Goal: Task Accomplishment & Management: Complete application form

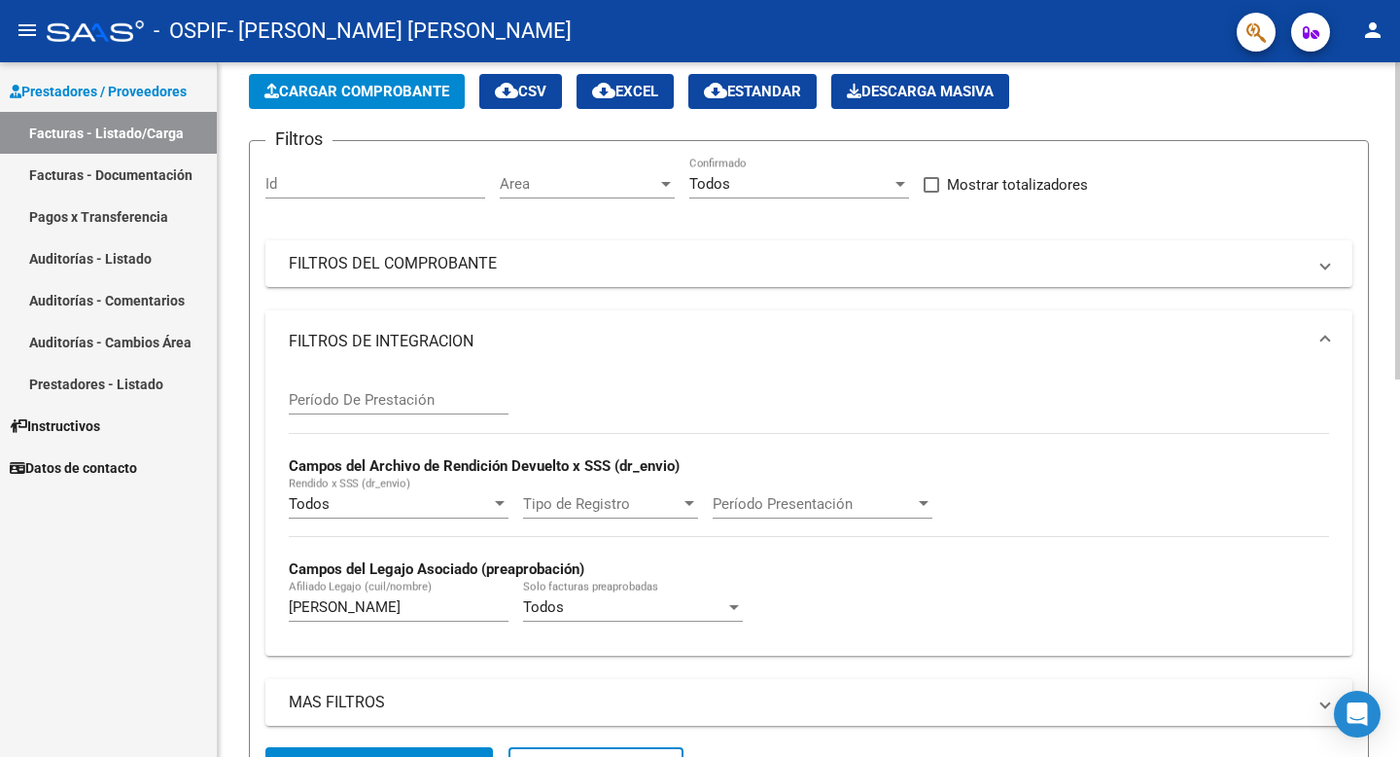
scroll to position [148, 0]
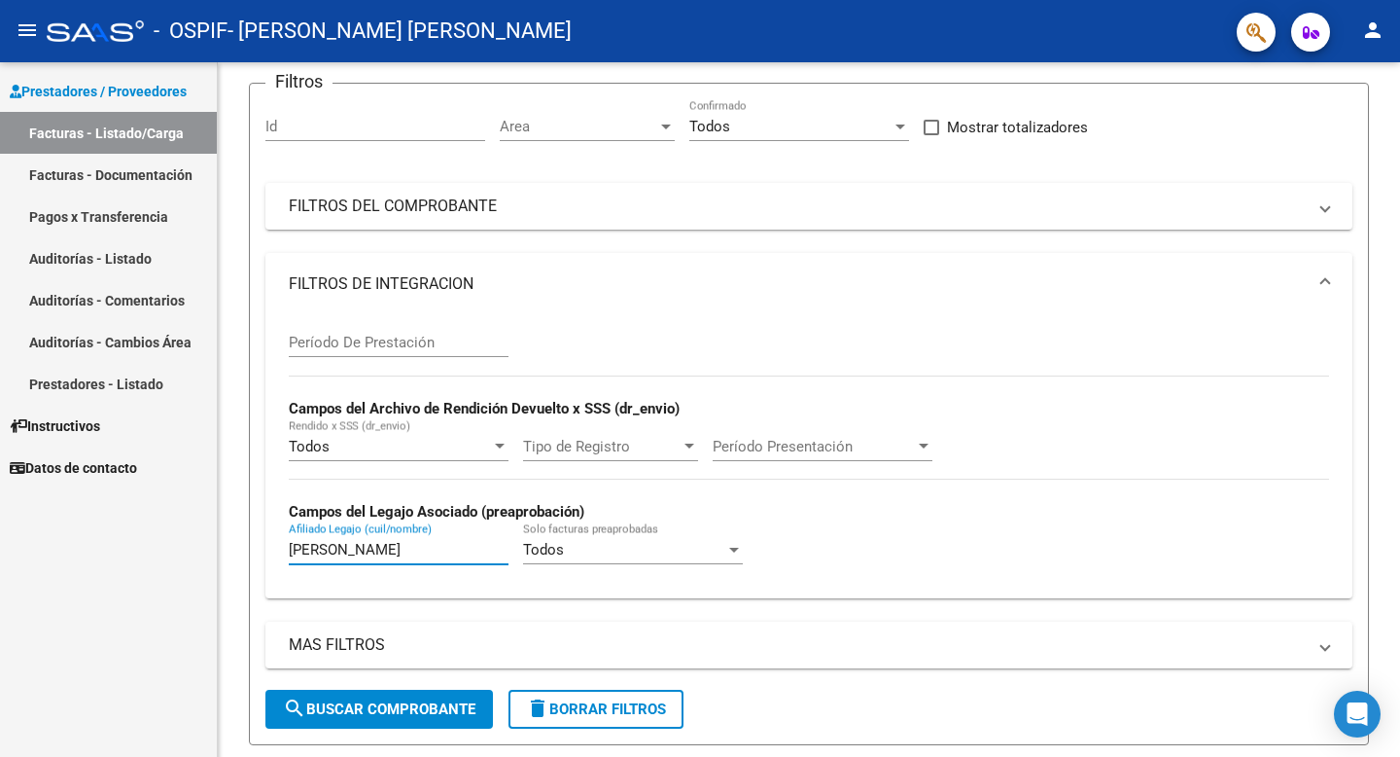
drag, startPoint x: 456, startPoint y: 551, endPoint x: 182, endPoint y: 533, distance: 274.9
click at [183, 539] on mat-sidenav-container "Prestadores / Proveedores Facturas - Listado/Carga Facturas - Documentación Pag…" at bounding box center [700, 409] width 1400 height 694
type input "[PERSON_NAME]"
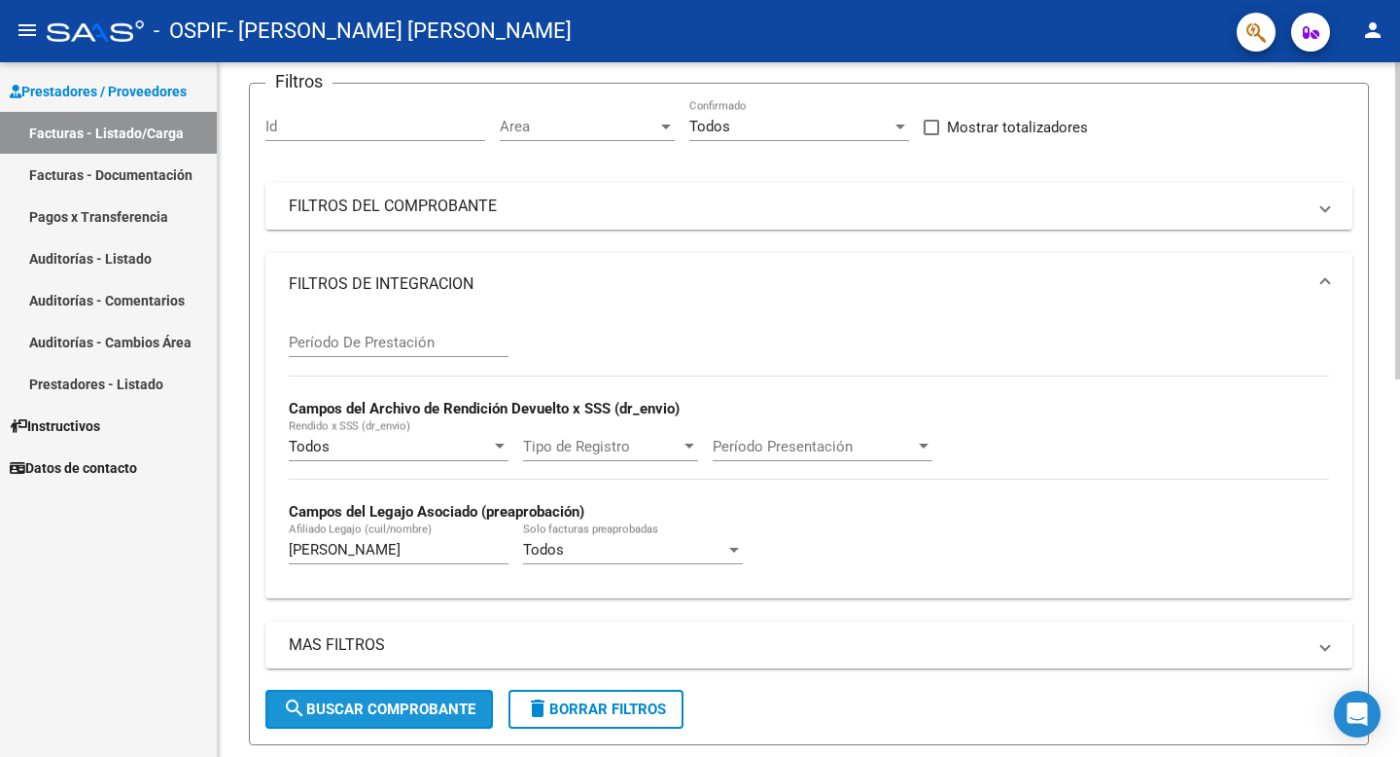
click at [312, 703] on span "search Buscar Comprobante" at bounding box center [379, 709] width 193 height 18
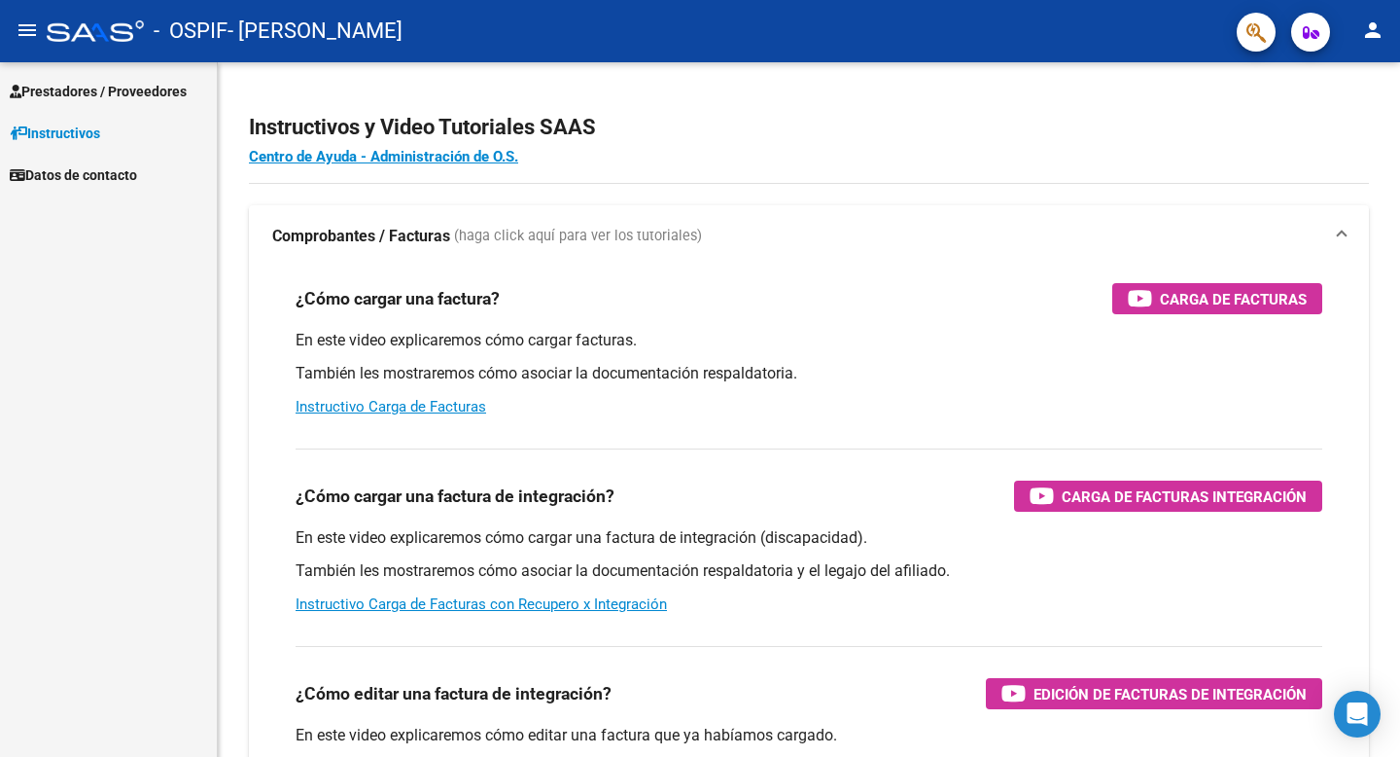
click at [153, 96] on span "Prestadores / Proveedores" at bounding box center [98, 91] width 177 height 21
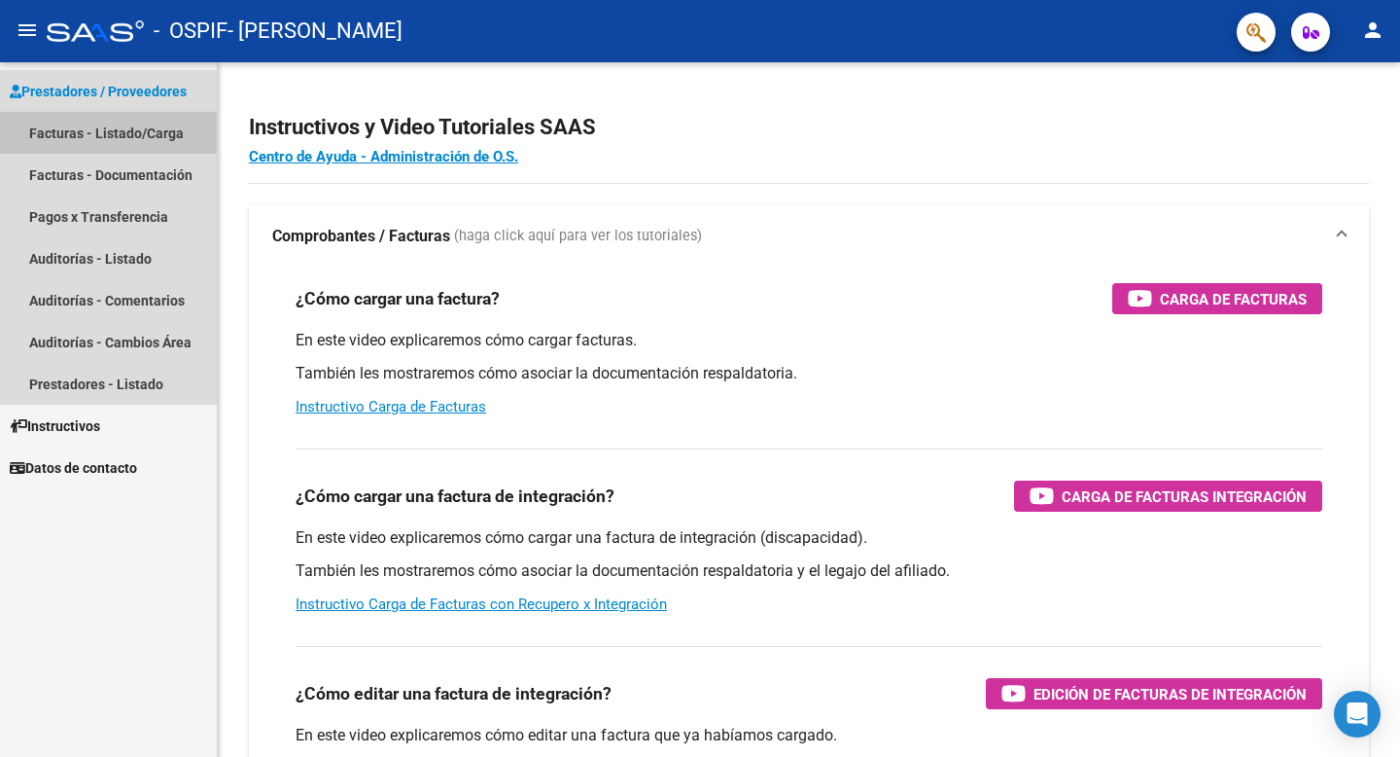
click at [148, 141] on link "Facturas - Listado/Carga" at bounding box center [108, 133] width 217 height 42
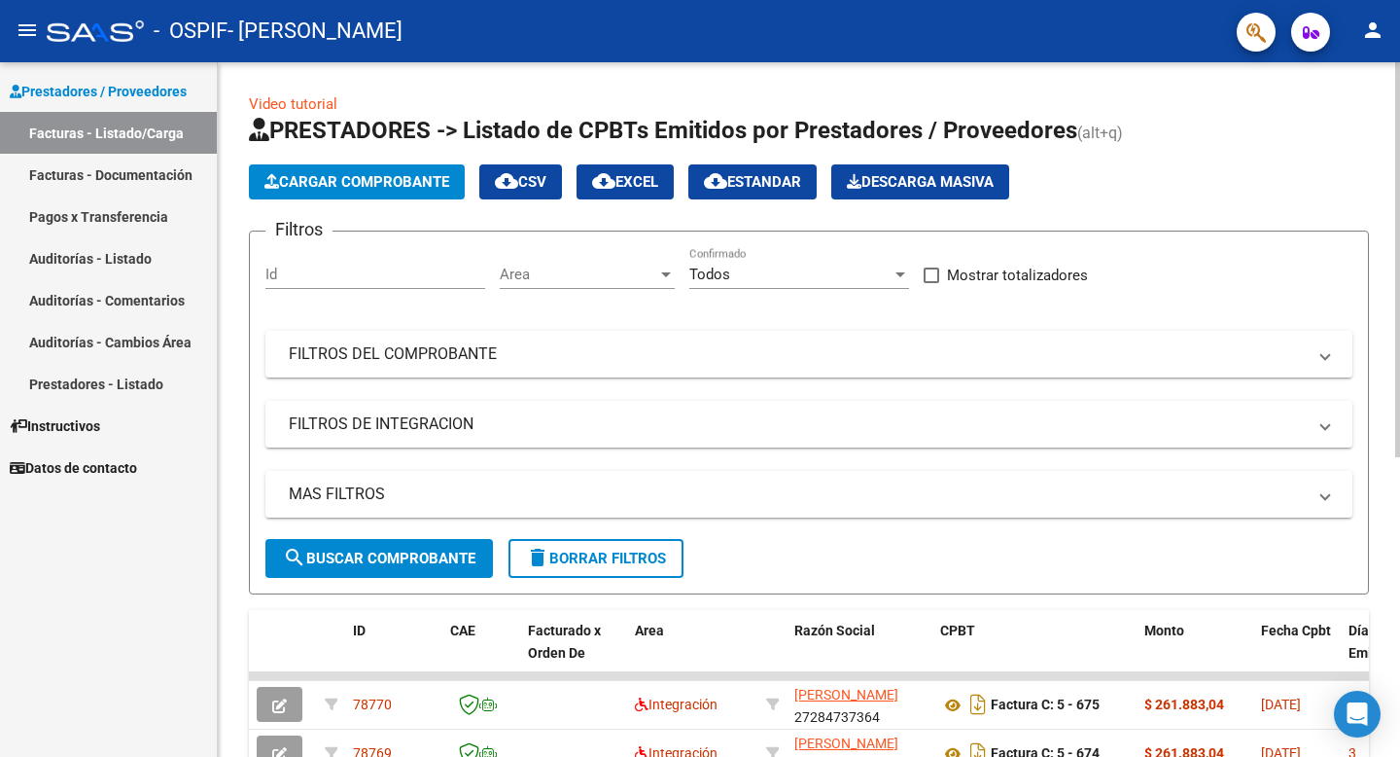
scroll to position [48, 0]
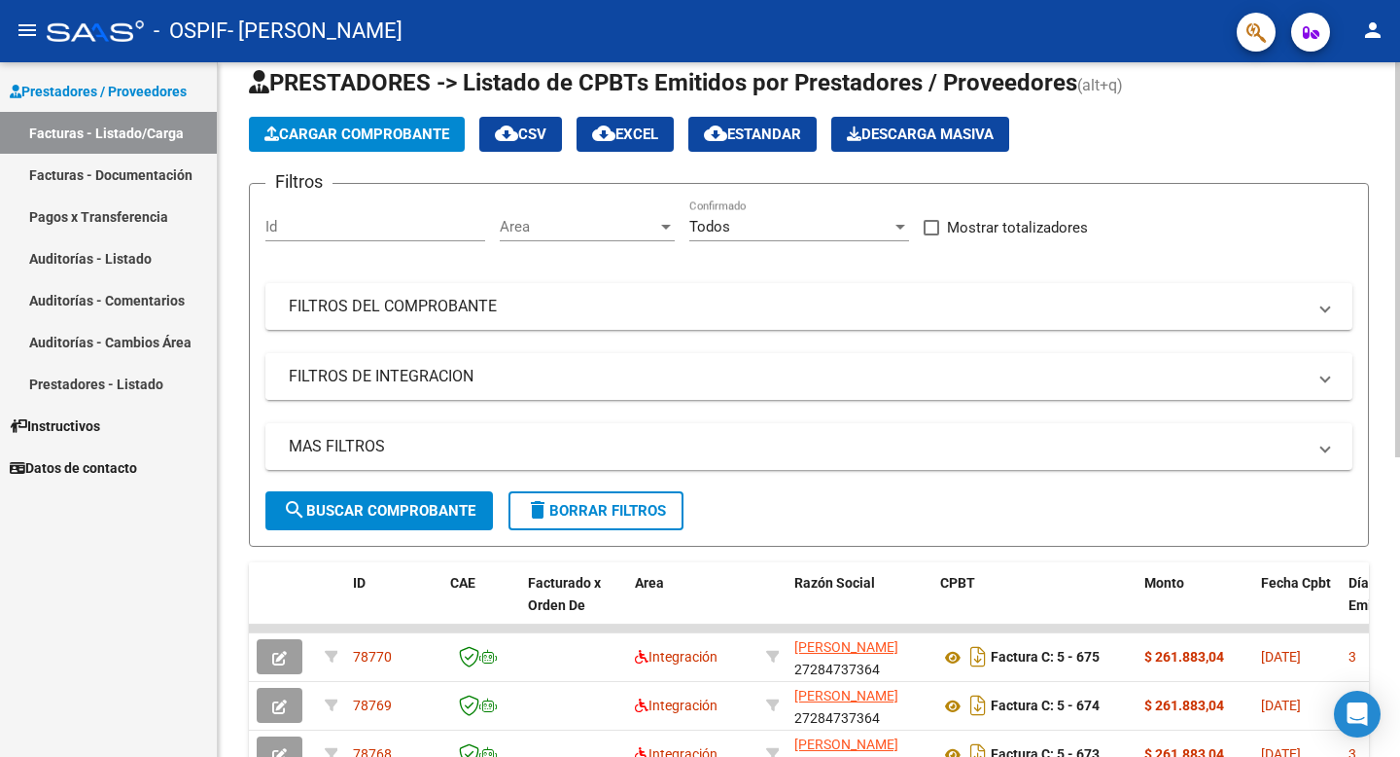
click at [407, 386] on mat-expansion-panel-header "FILTROS DE INTEGRACION" at bounding box center [808, 376] width 1087 height 47
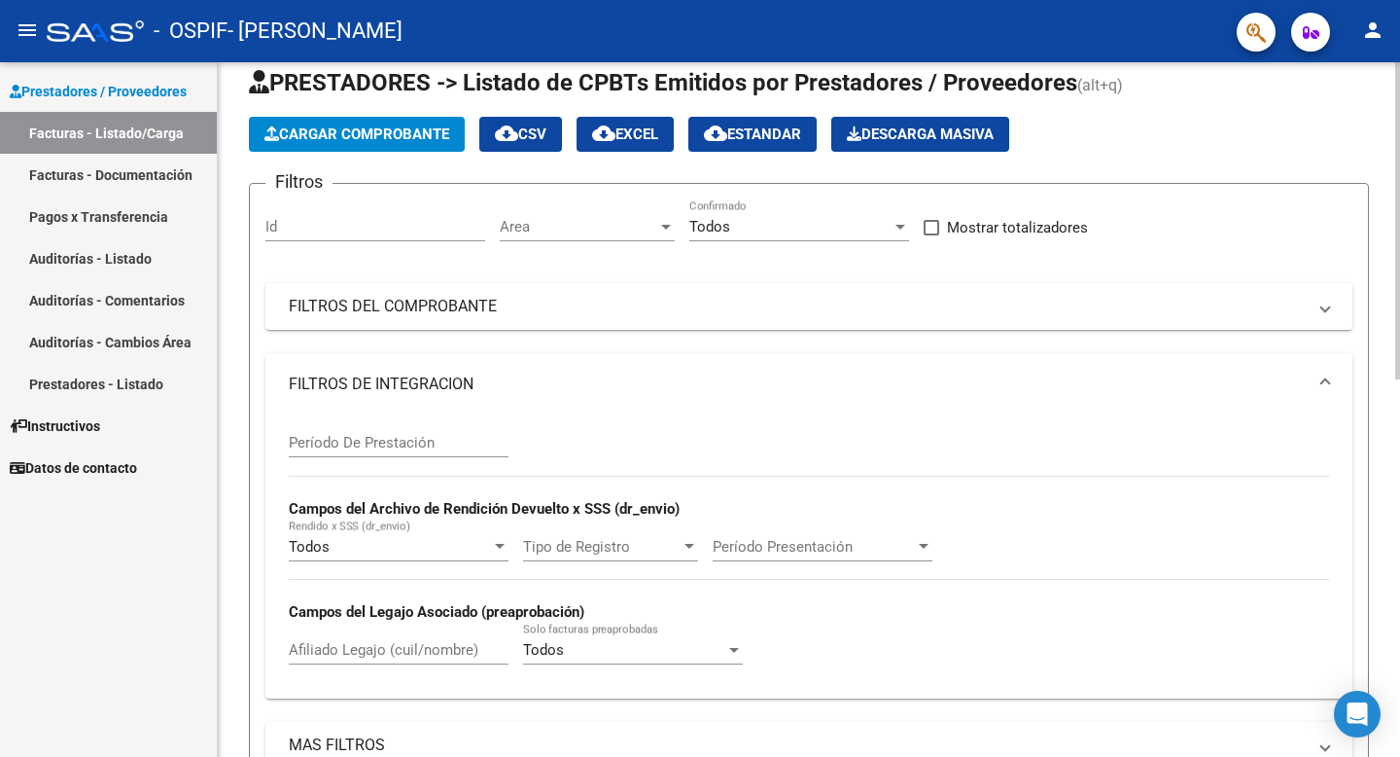
scroll to position [106, 0]
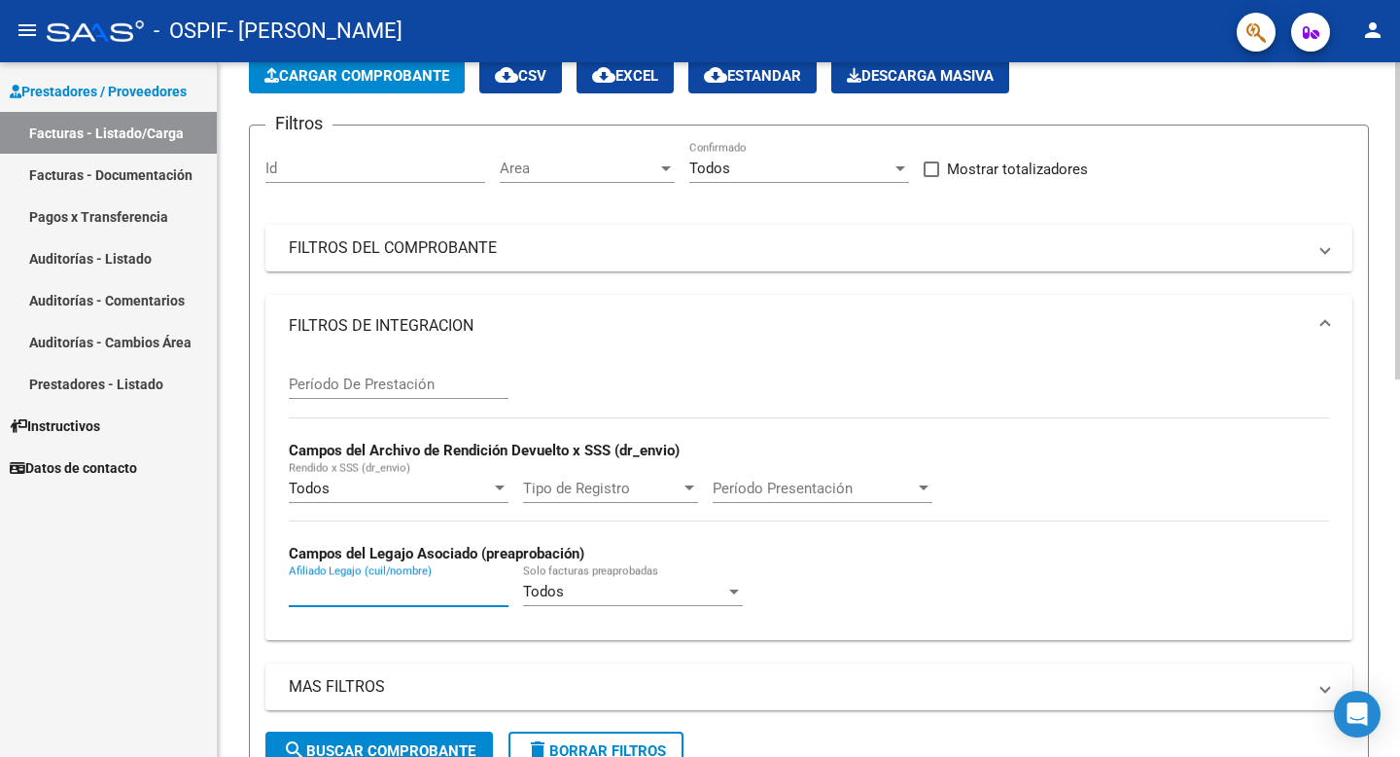
click at [422, 595] on input "Afiliado Legajo (cuil/nombre)" at bounding box center [399, 592] width 220 height 18
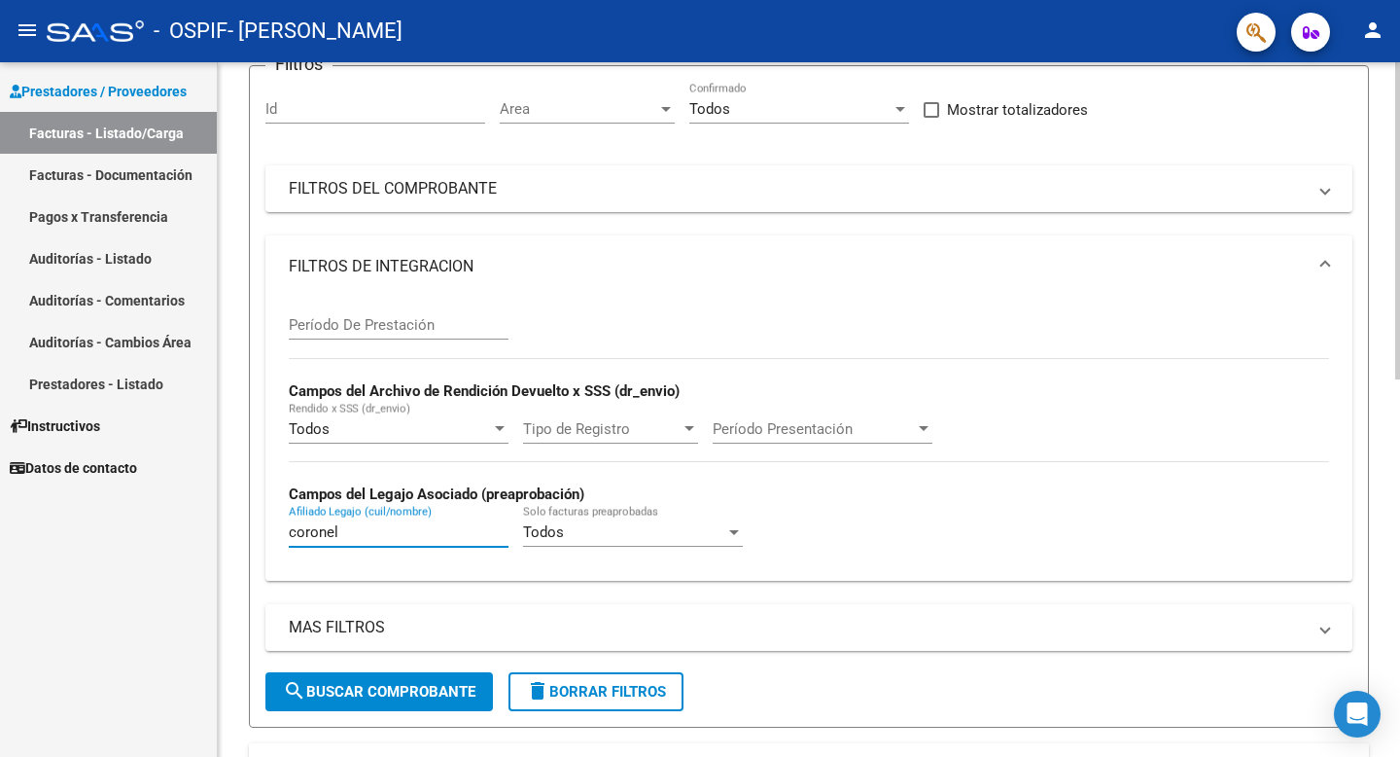
scroll to position [256, 0]
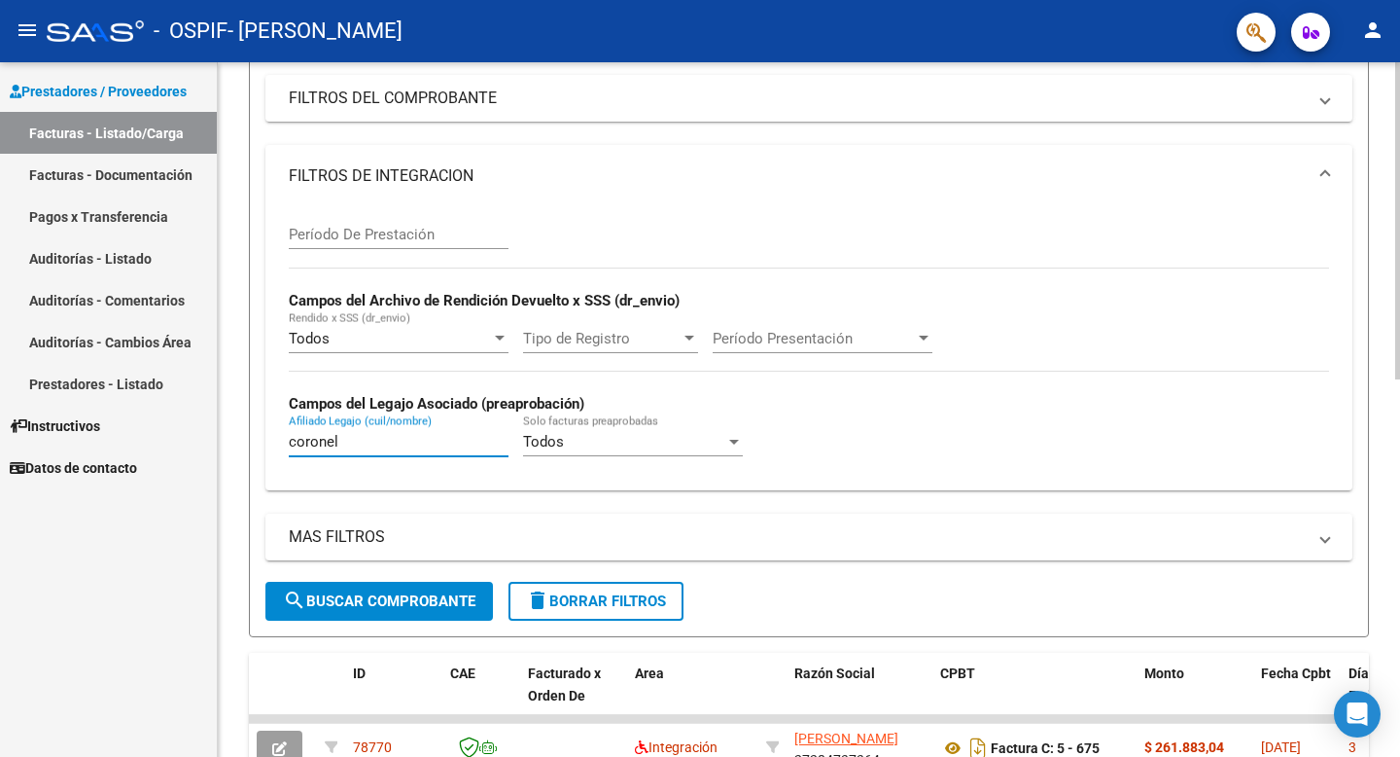
type input "[PERSON_NAME]"
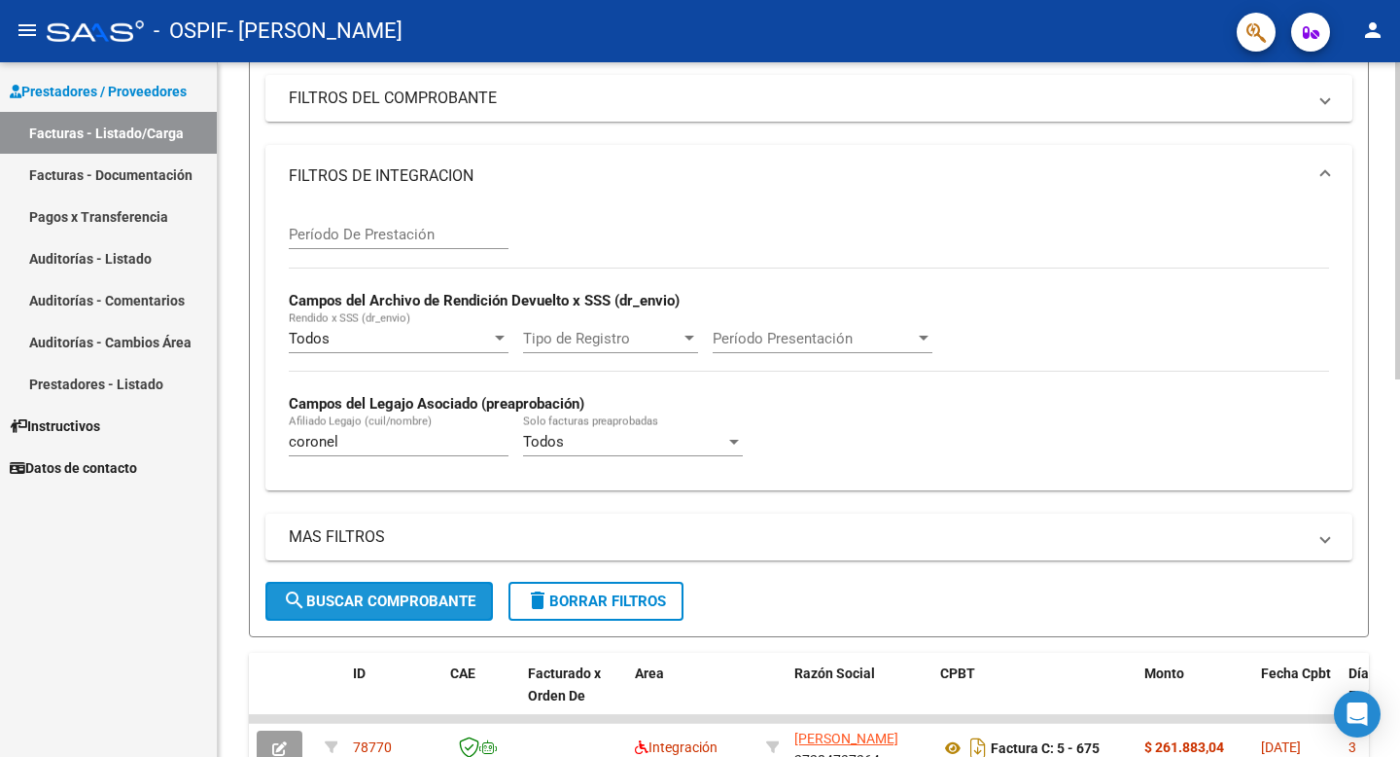
click at [434, 609] on span "search Buscar Comprobante" at bounding box center [379, 601] width 193 height 18
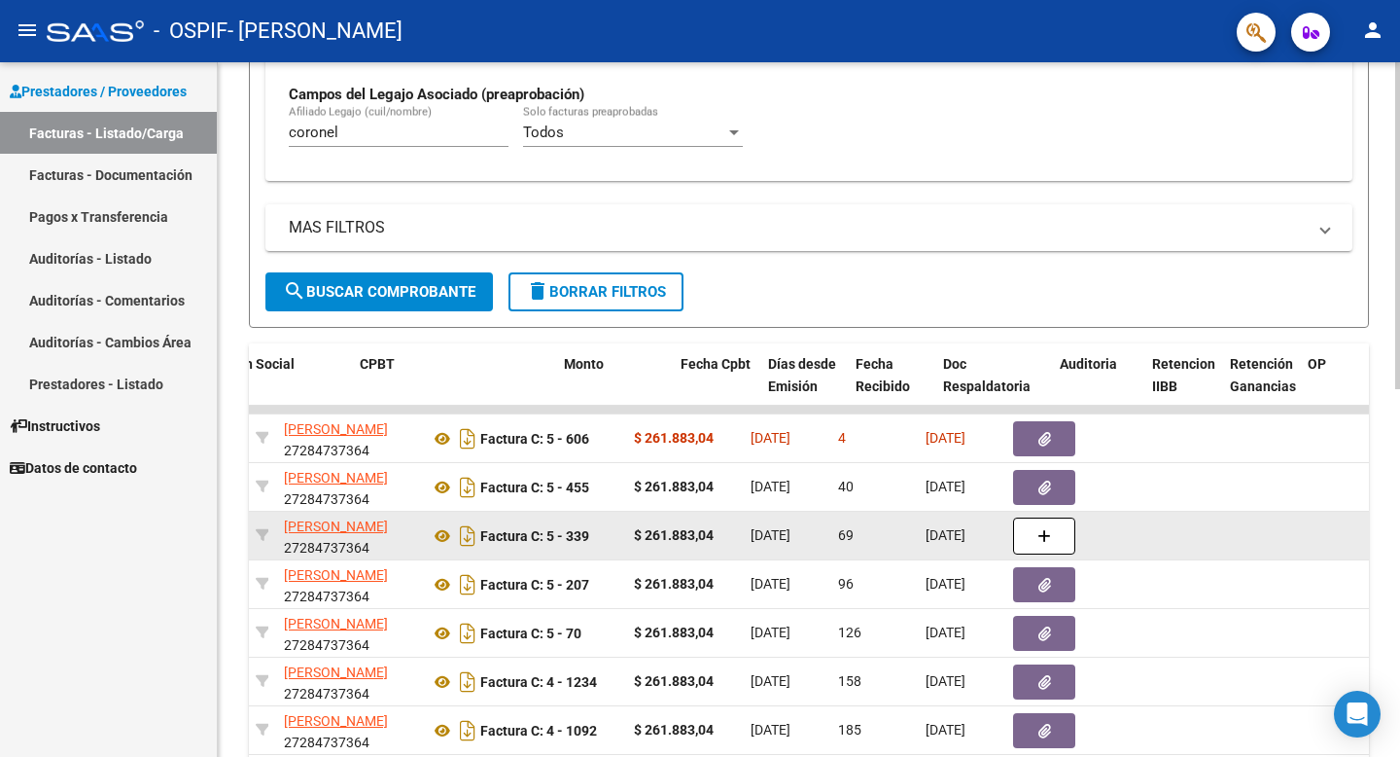
scroll to position [0, 581]
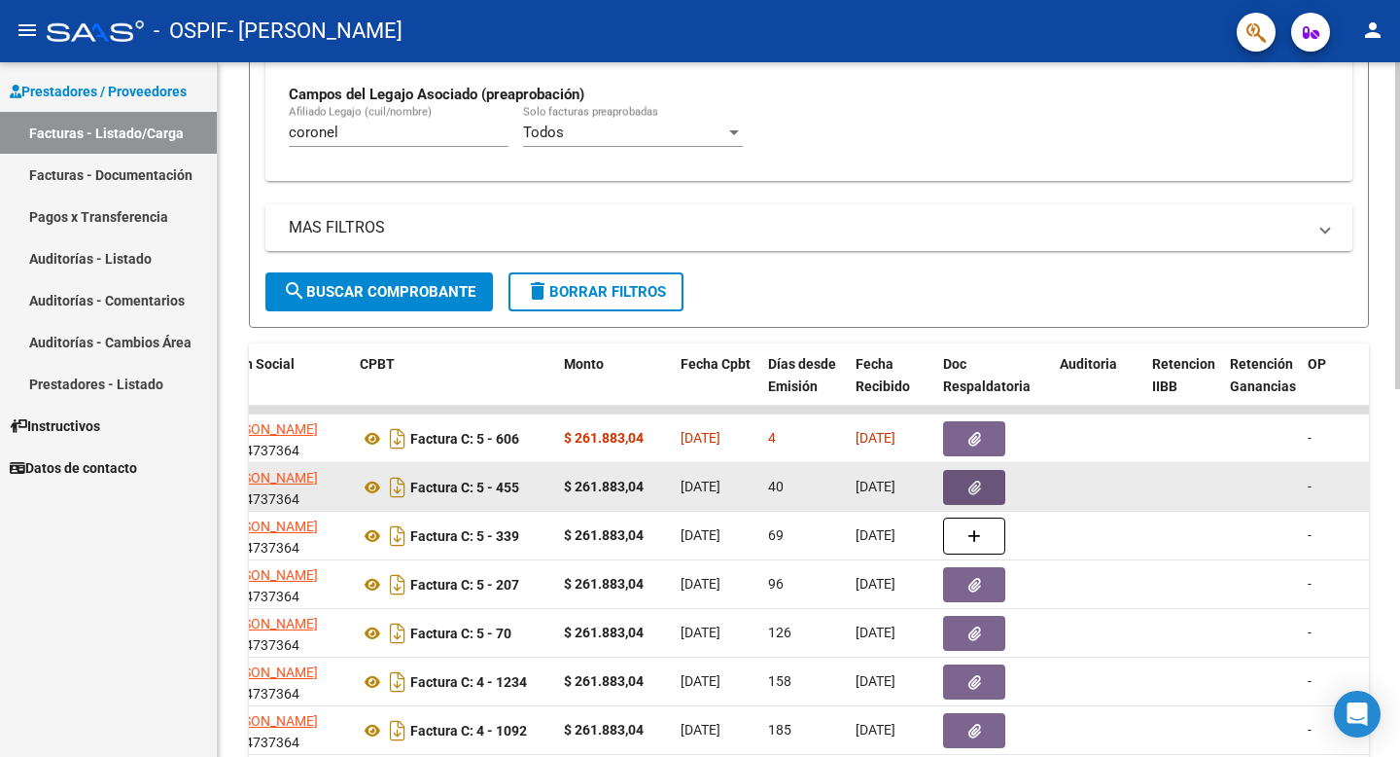
click at [971, 489] on icon "button" at bounding box center [975, 487] width 13 height 15
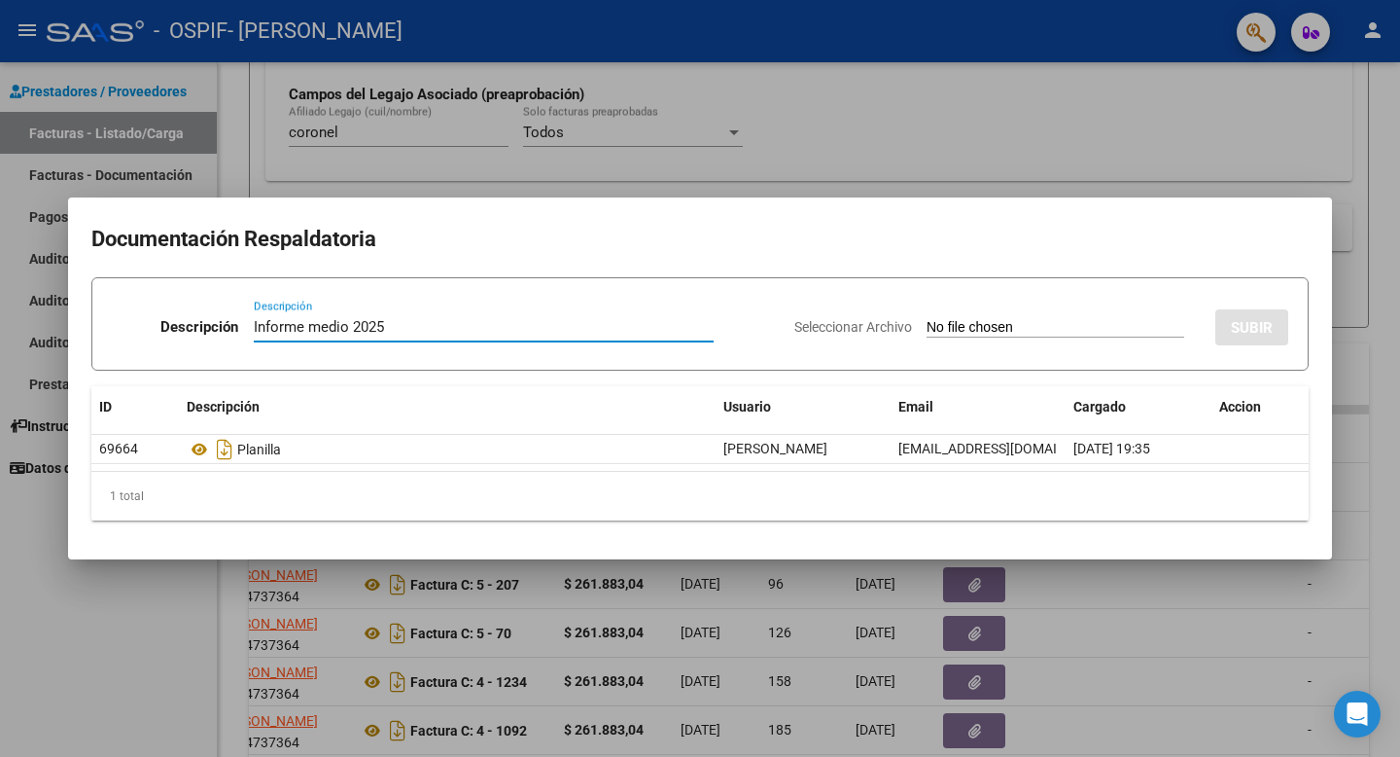
type input "Informe medio 2025"
click at [973, 326] on input "Seleccionar Archivo" at bounding box center [1056, 328] width 258 height 18
type input "C:\fakepath\CORONEL DANIEL-INFORME MEDIO 2025.pdf"
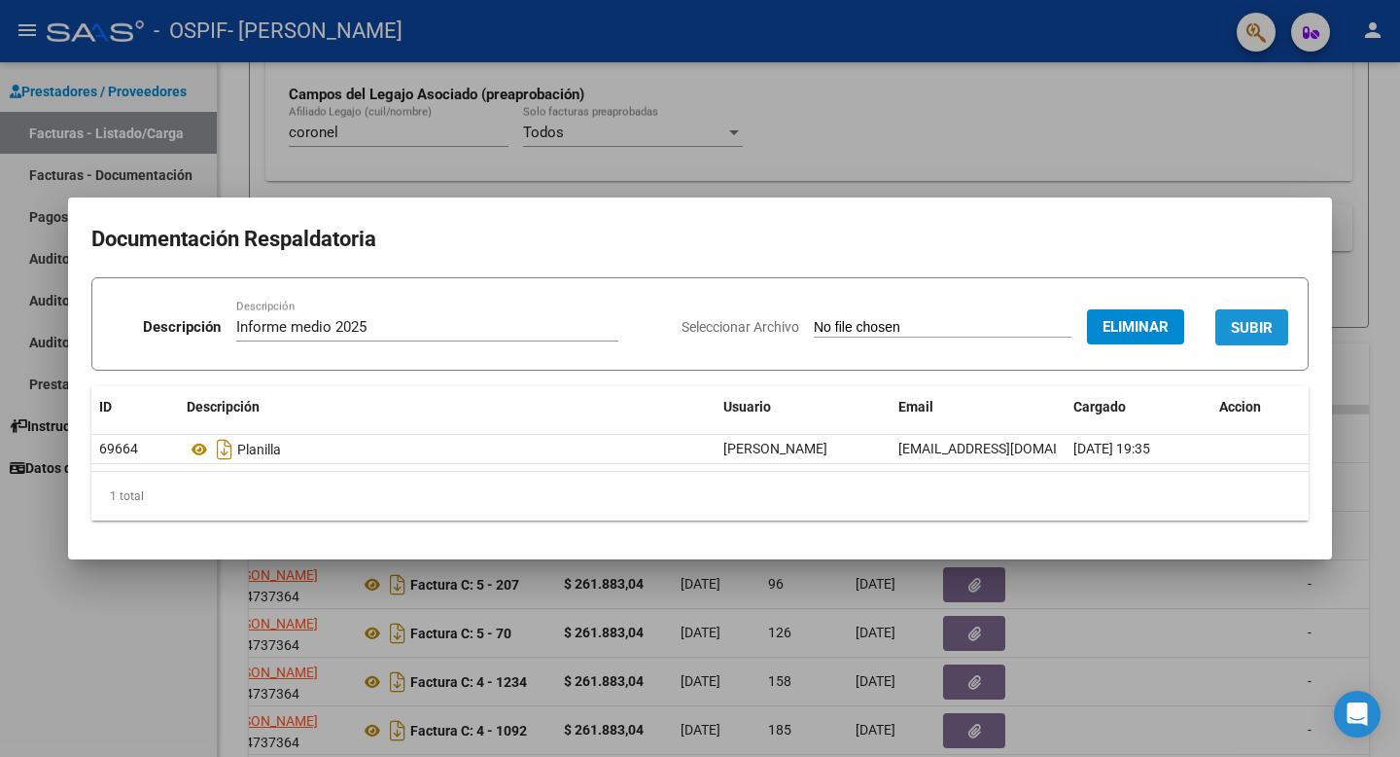
click at [1253, 322] on span "SUBIR" at bounding box center [1252, 328] width 42 height 18
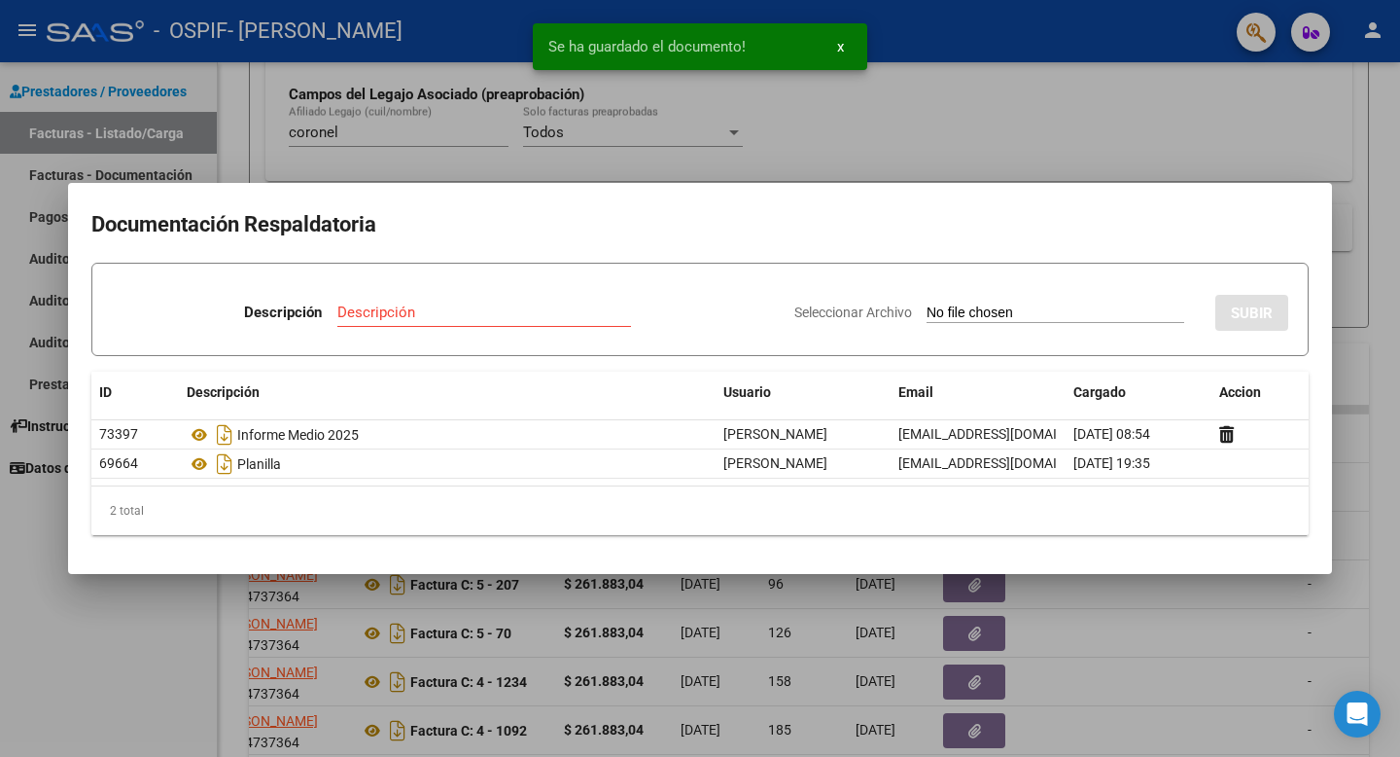
click at [1093, 147] on div at bounding box center [700, 378] width 1400 height 757
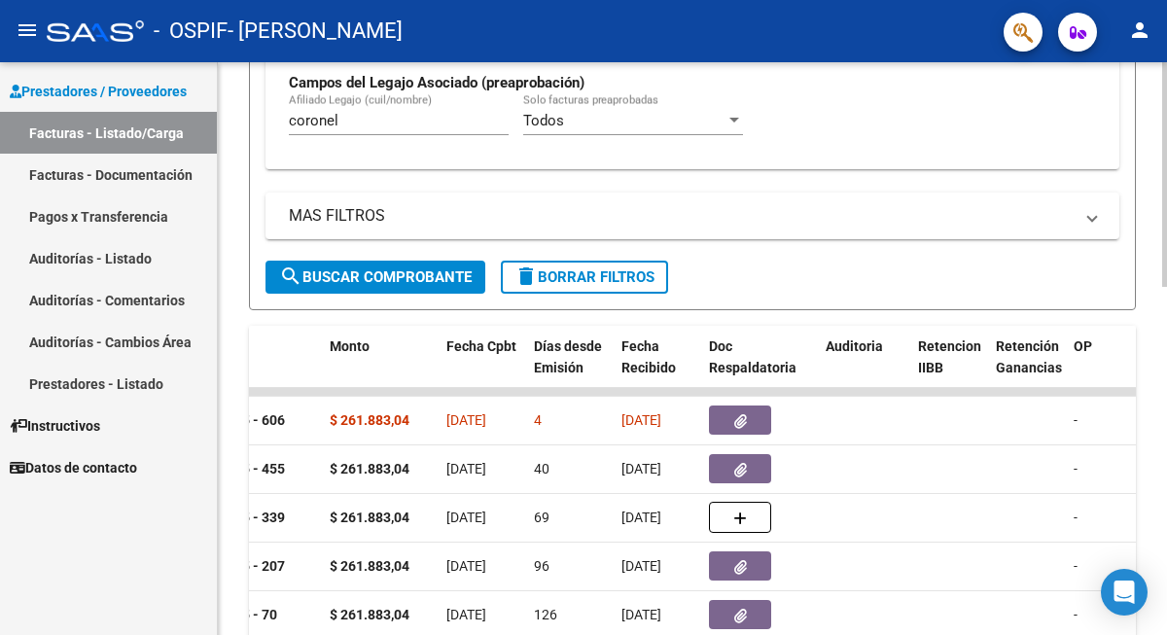
scroll to position [566, 0]
click at [364, 124] on input "[PERSON_NAME]" at bounding box center [399, 122] width 220 height 18
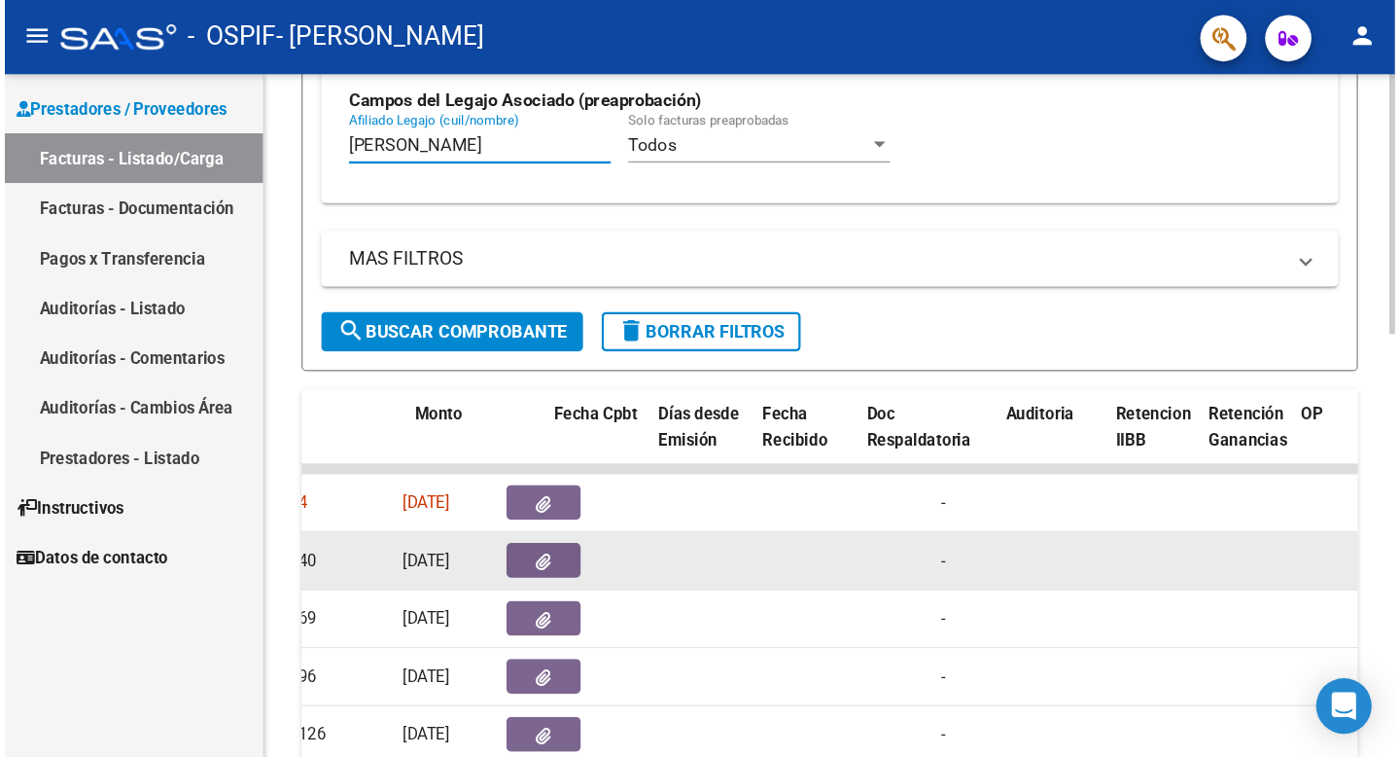
scroll to position [0, 800]
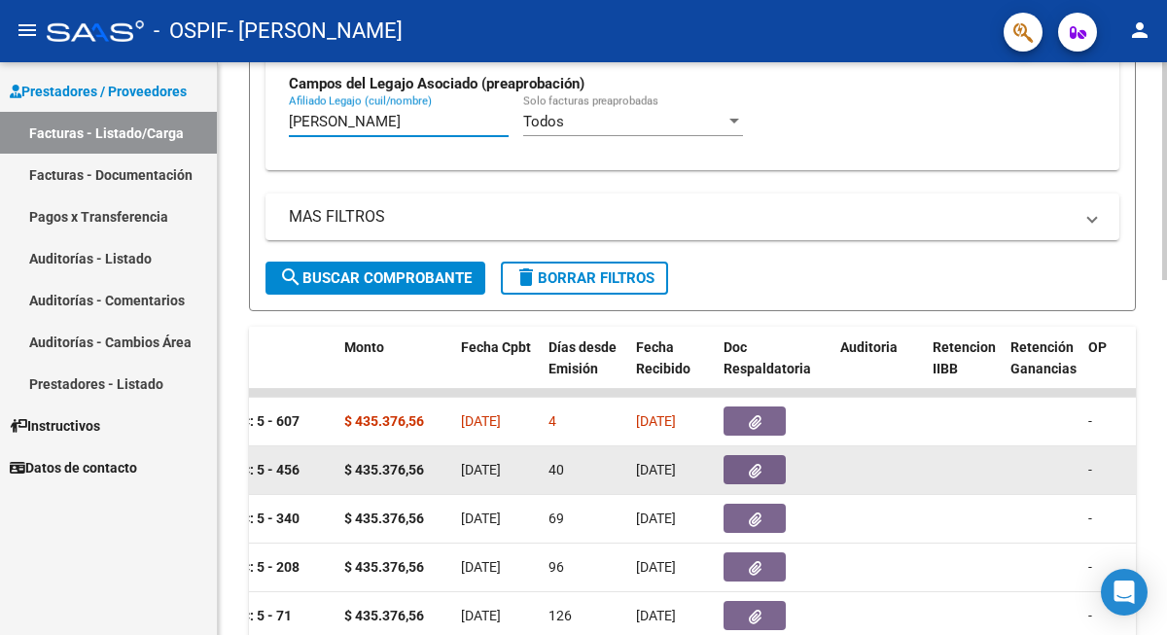
type input "coutinho"
click at [792, 472] on div at bounding box center [774, 469] width 101 height 29
click at [753, 471] on icon "button" at bounding box center [755, 471] width 13 height 15
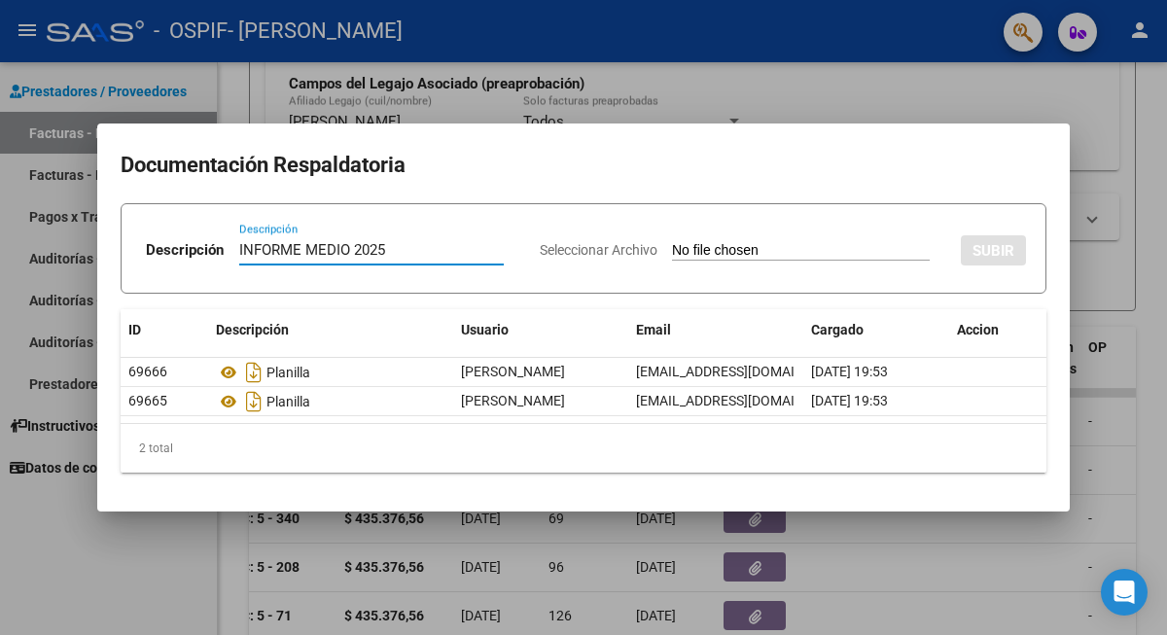
type input "INFORME MEDIO 2025"
click at [721, 254] on input "Seleccionar Archivo" at bounding box center [801, 251] width 258 height 18
type input "C:\fakepath\COUTHINO DA SILVA-INFORME MEDIO 2025.pdf"
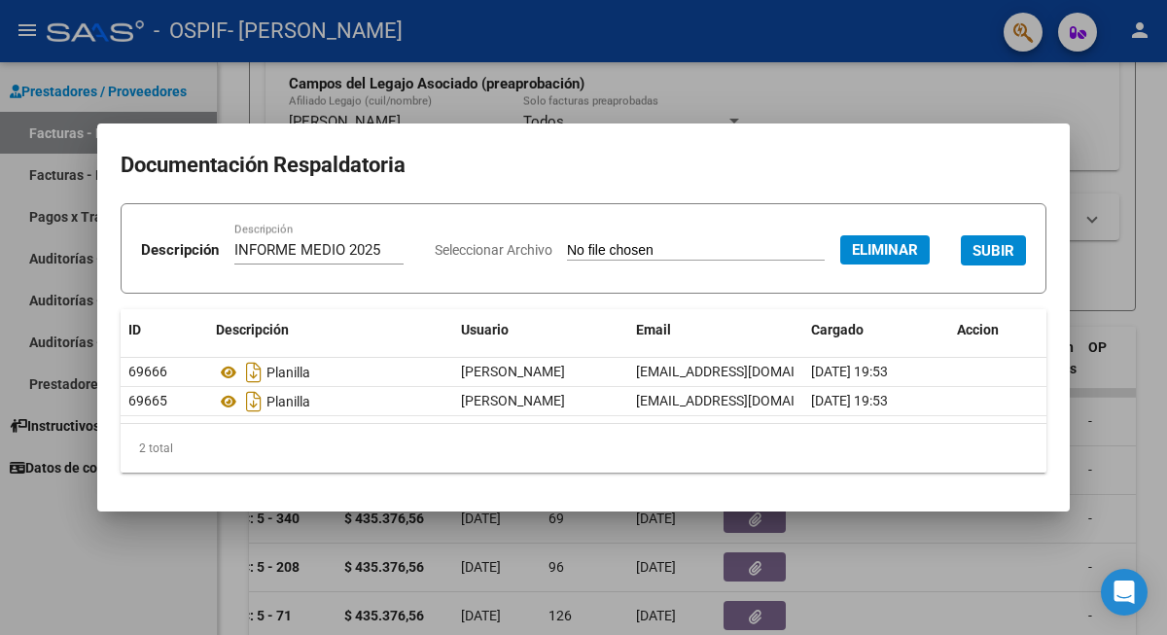
click at [846, 263] on div "Seleccionar Archivo Eliminar SUBIR" at bounding box center [730, 248] width 591 height 56
click at [973, 260] on span "SUBIR" at bounding box center [994, 251] width 42 height 18
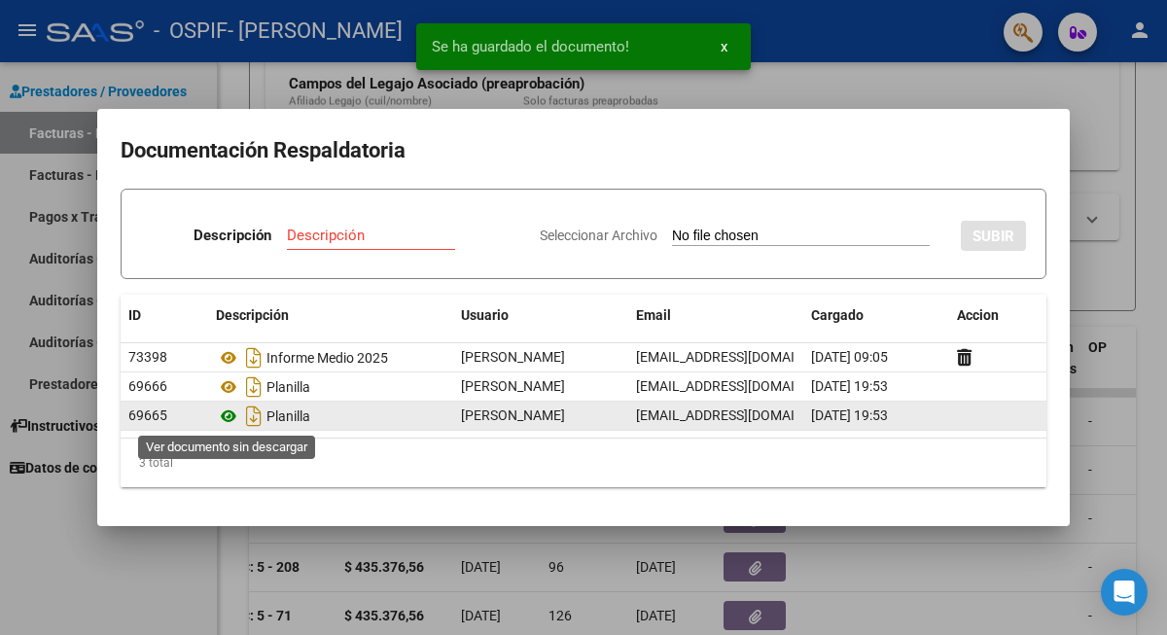
click at [228, 418] on icon at bounding box center [228, 416] width 25 height 23
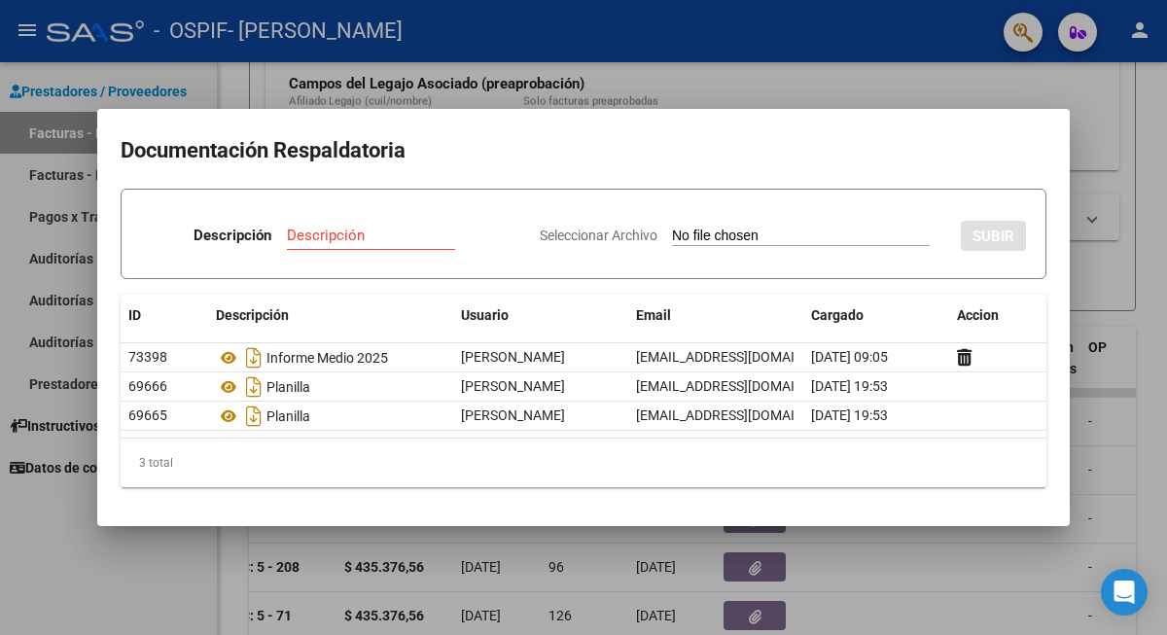
click at [548, 57] on div at bounding box center [583, 317] width 1167 height 635
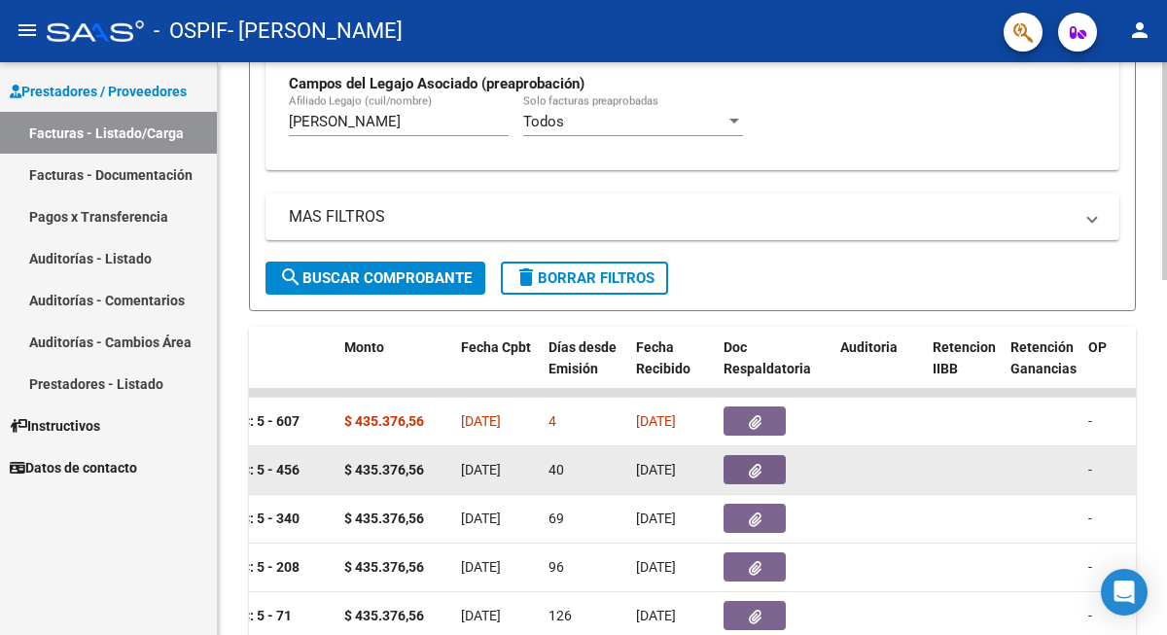
click at [725, 471] on button "button" at bounding box center [755, 469] width 62 height 29
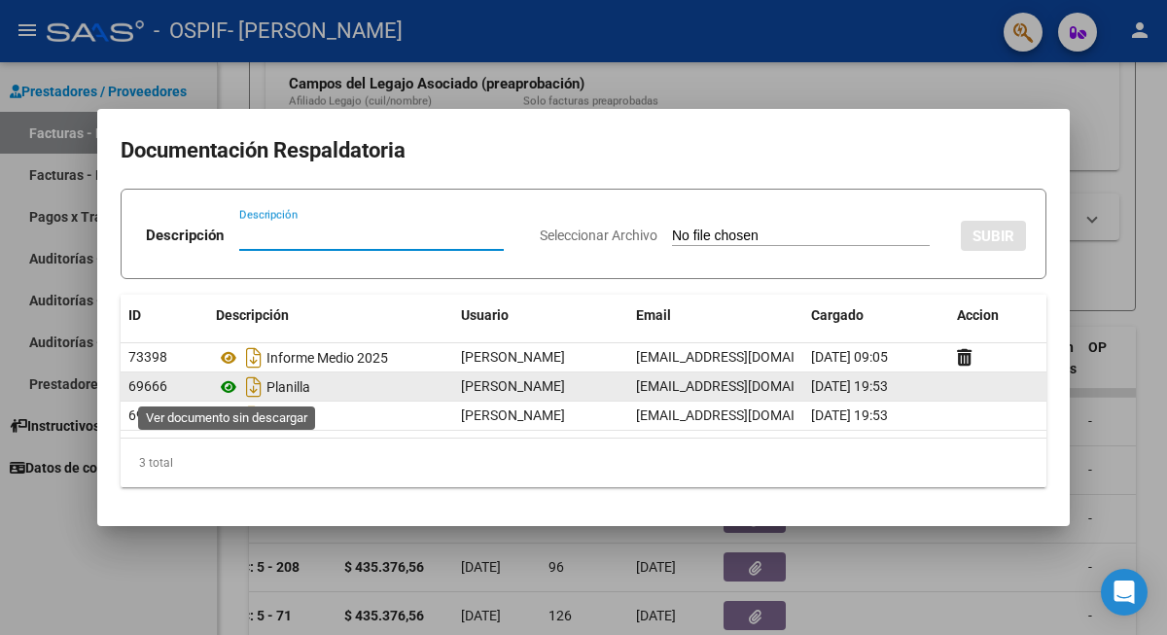
click at [228, 385] on icon at bounding box center [228, 386] width 25 height 23
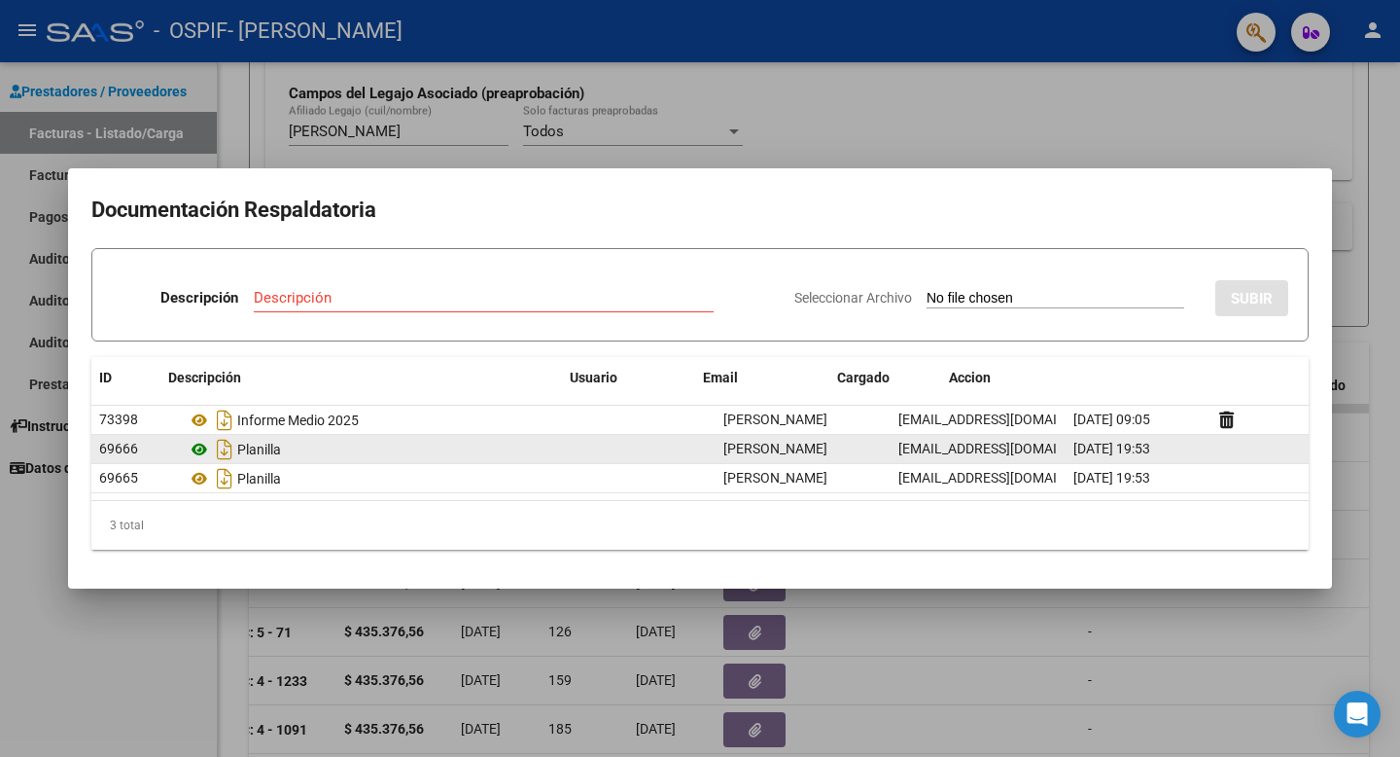
scroll to position [577, 0]
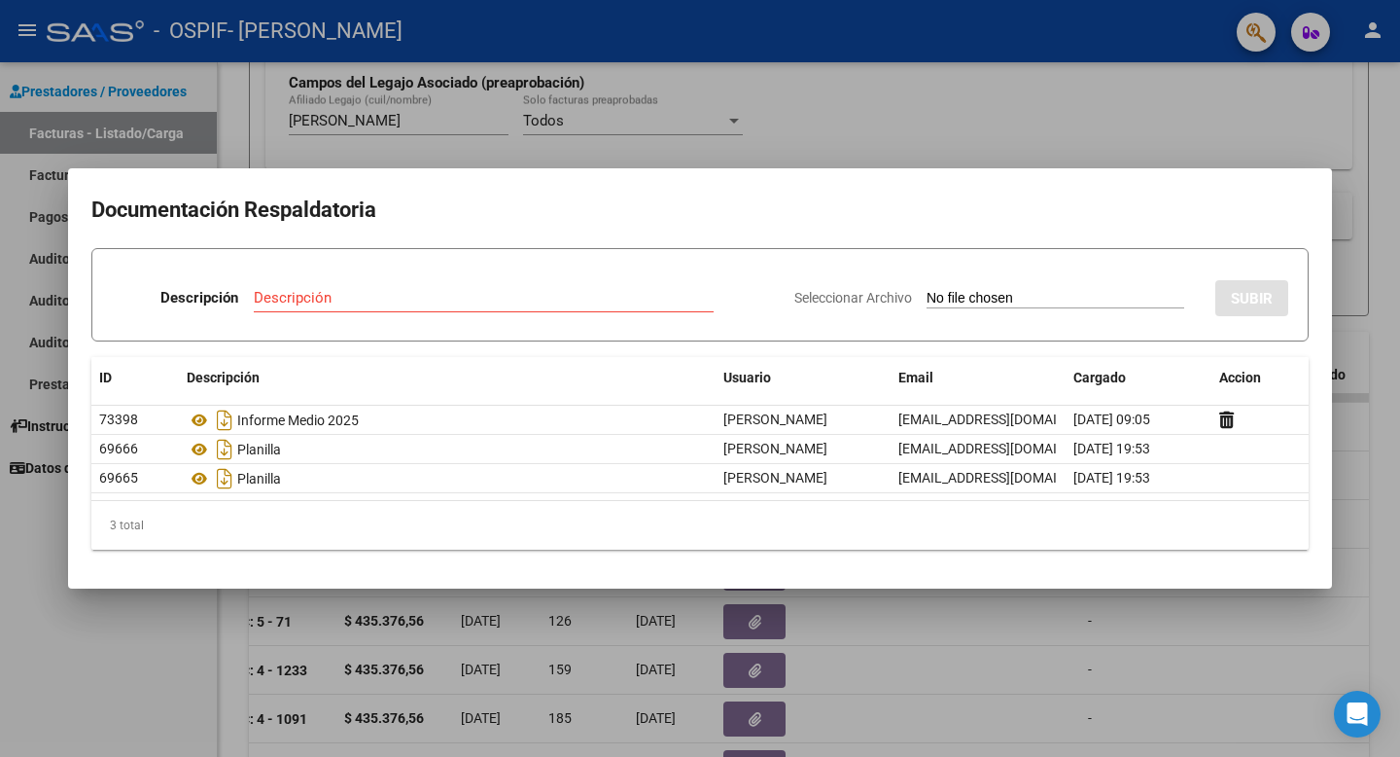
click at [743, 155] on div at bounding box center [700, 378] width 1400 height 757
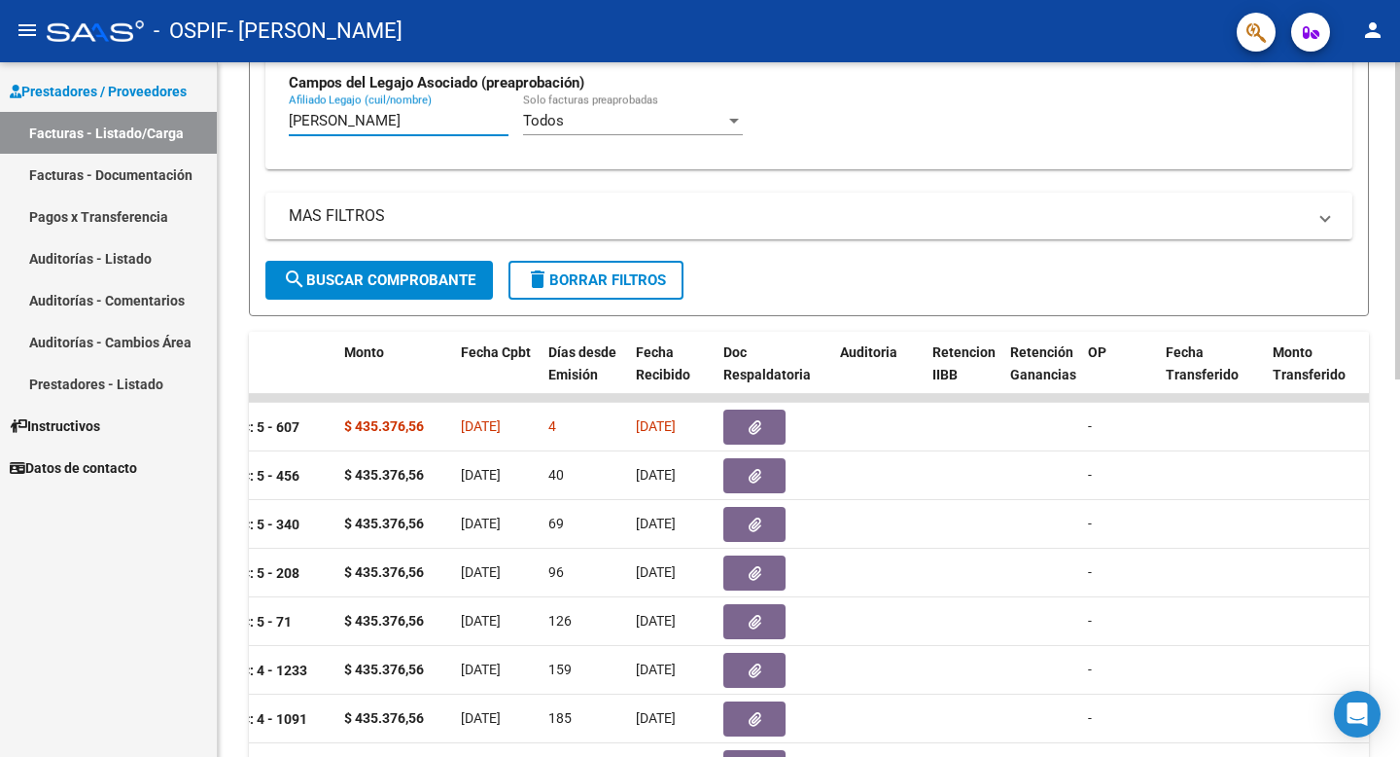
click at [360, 124] on input "coutinho" at bounding box center [399, 121] width 220 height 18
type input "carrizo"
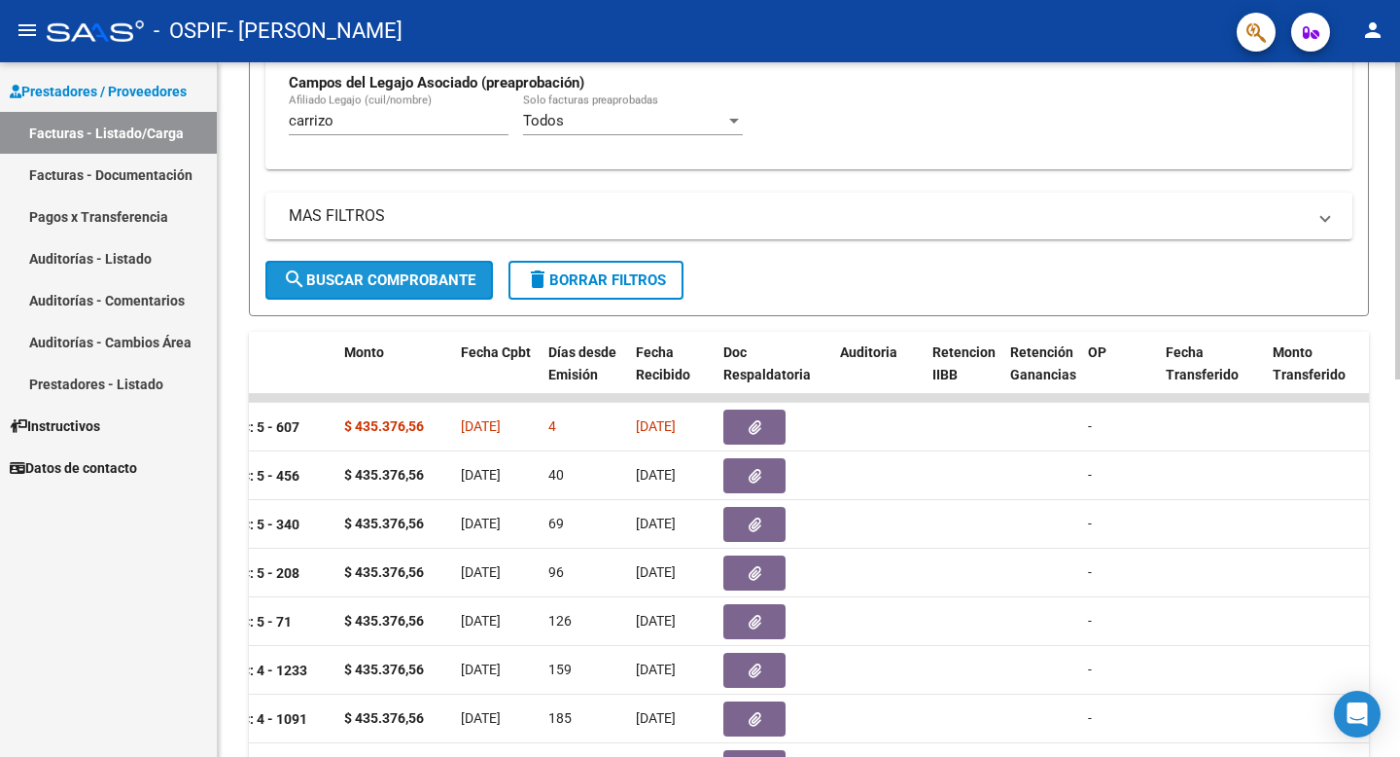
click at [412, 290] on button "search Buscar Comprobante" at bounding box center [379, 280] width 228 height 39
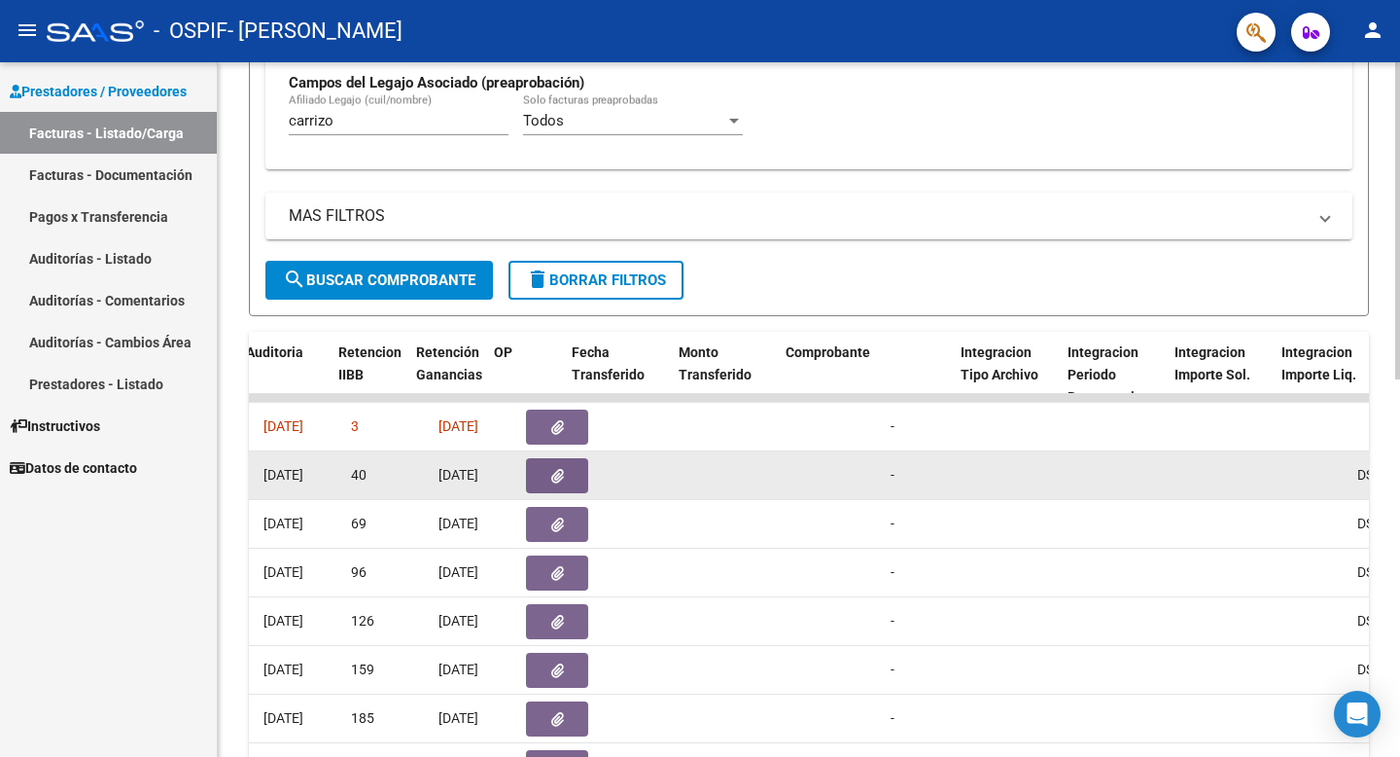
scroll to position [0, 844]
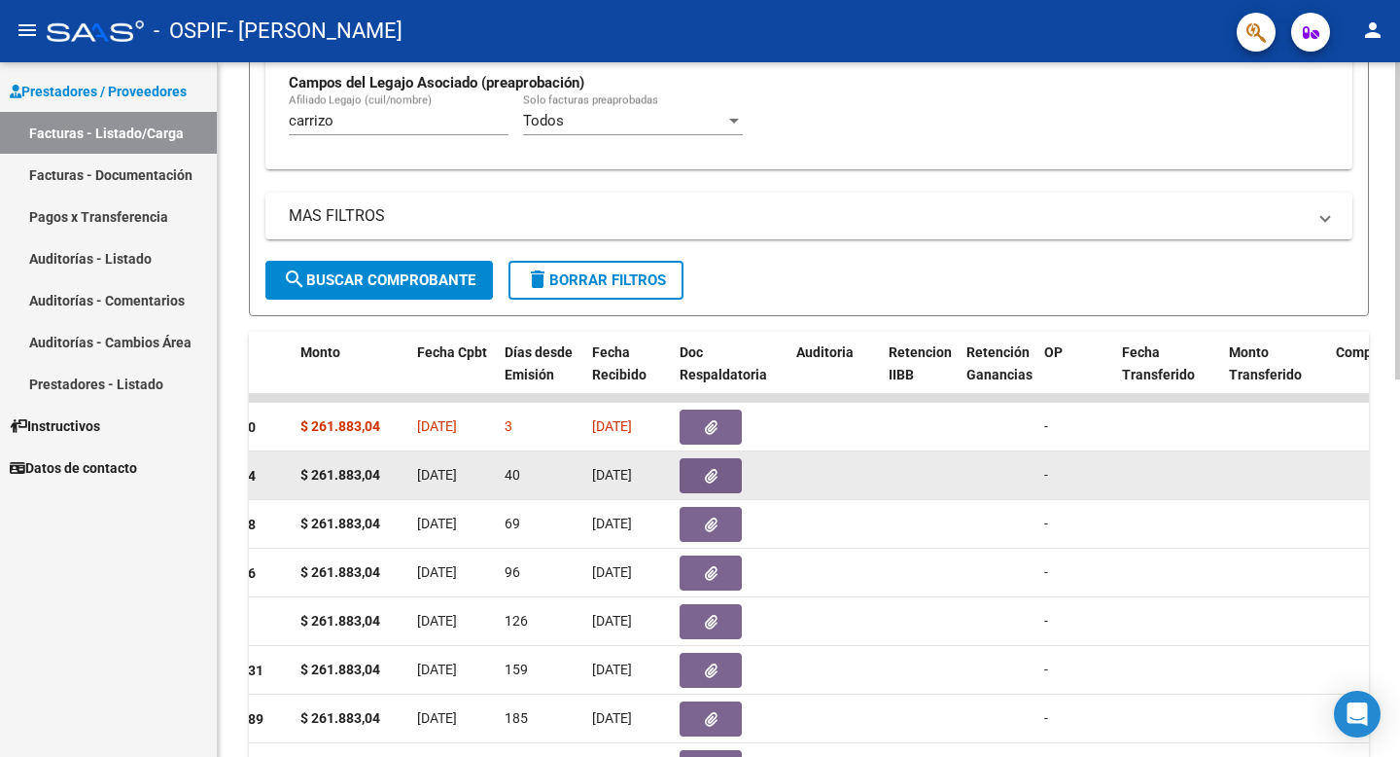
click at [719, 481] on button "button" at bounding box center [711, 475] width 62 height 35
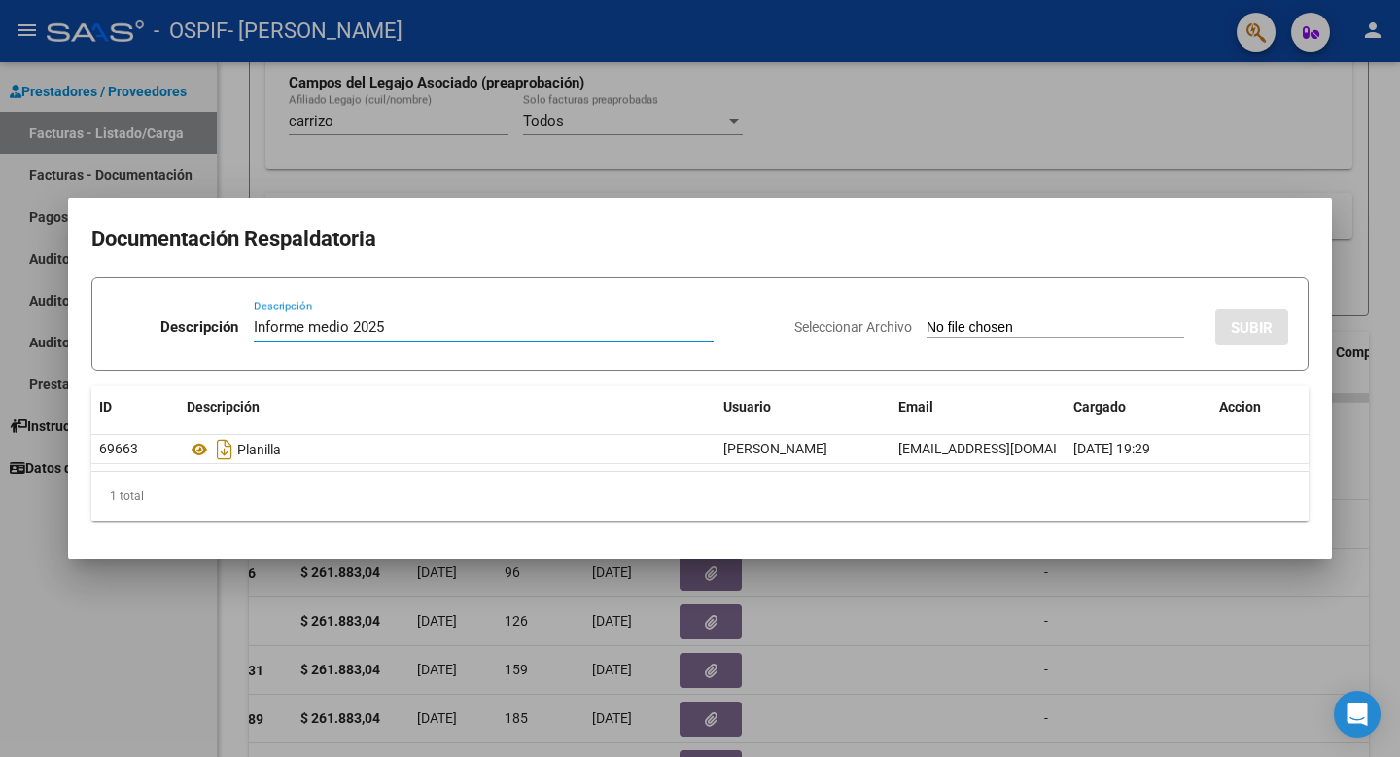
type input "Informe medio 2025"
click at [999, 328] on input "Seleccionar Archivo" at bounding box center [1056, 328] width 258 height 18
type input "C:\fakepath\CARRIZO SANTINO-INFORME MEDIO 2025.pdf"
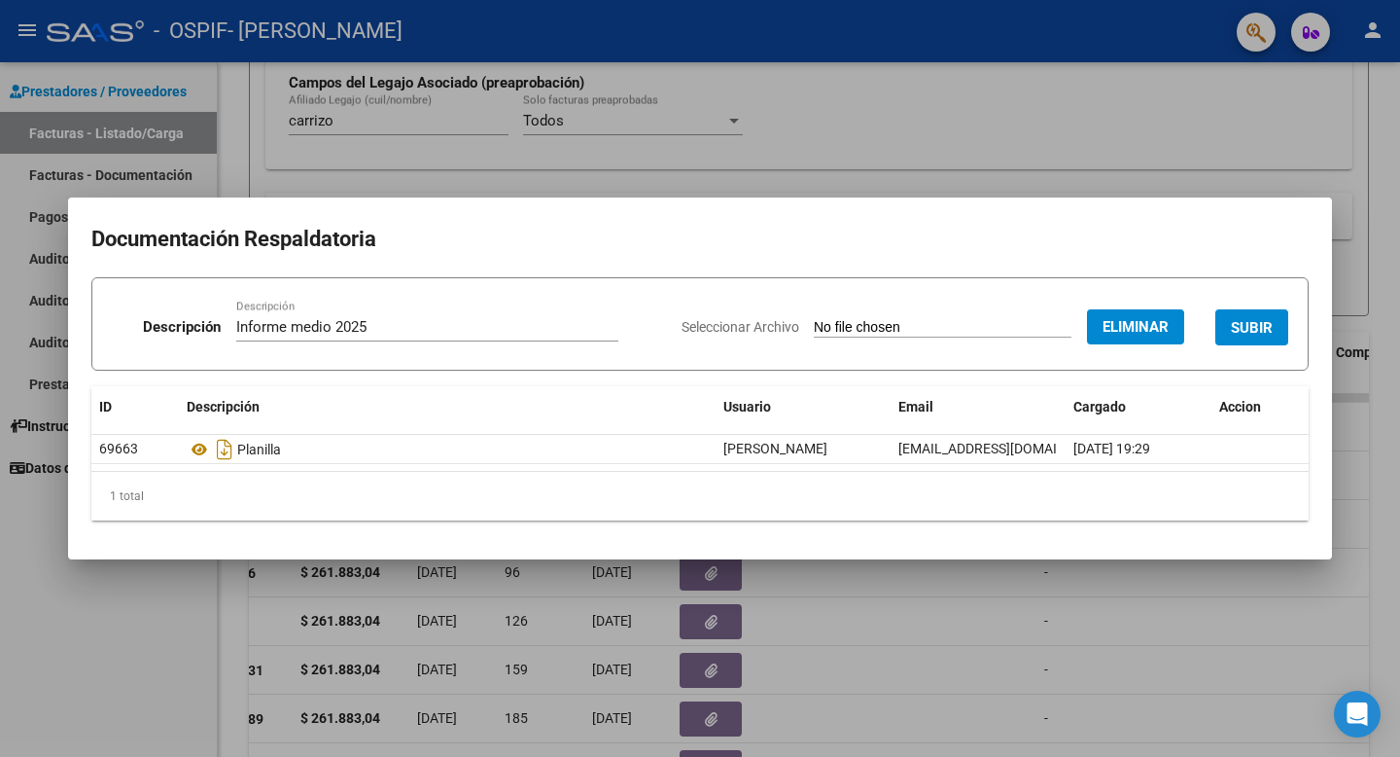
click at [1263, 330] on span "SUBIR" at bounding box center [1252, 328] width 42 height 18
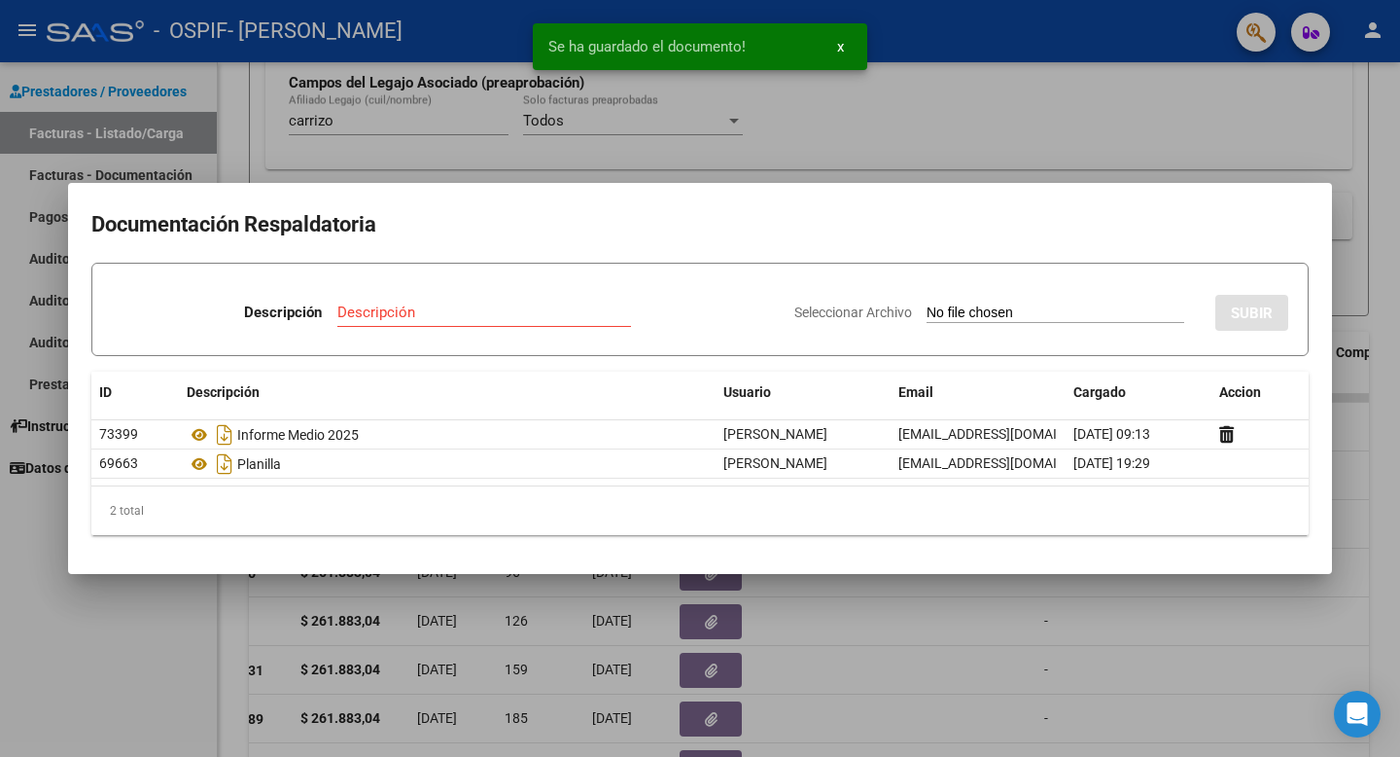
click at [1093, 166] on div at bounding box center [700, 378] width 1400 height 757
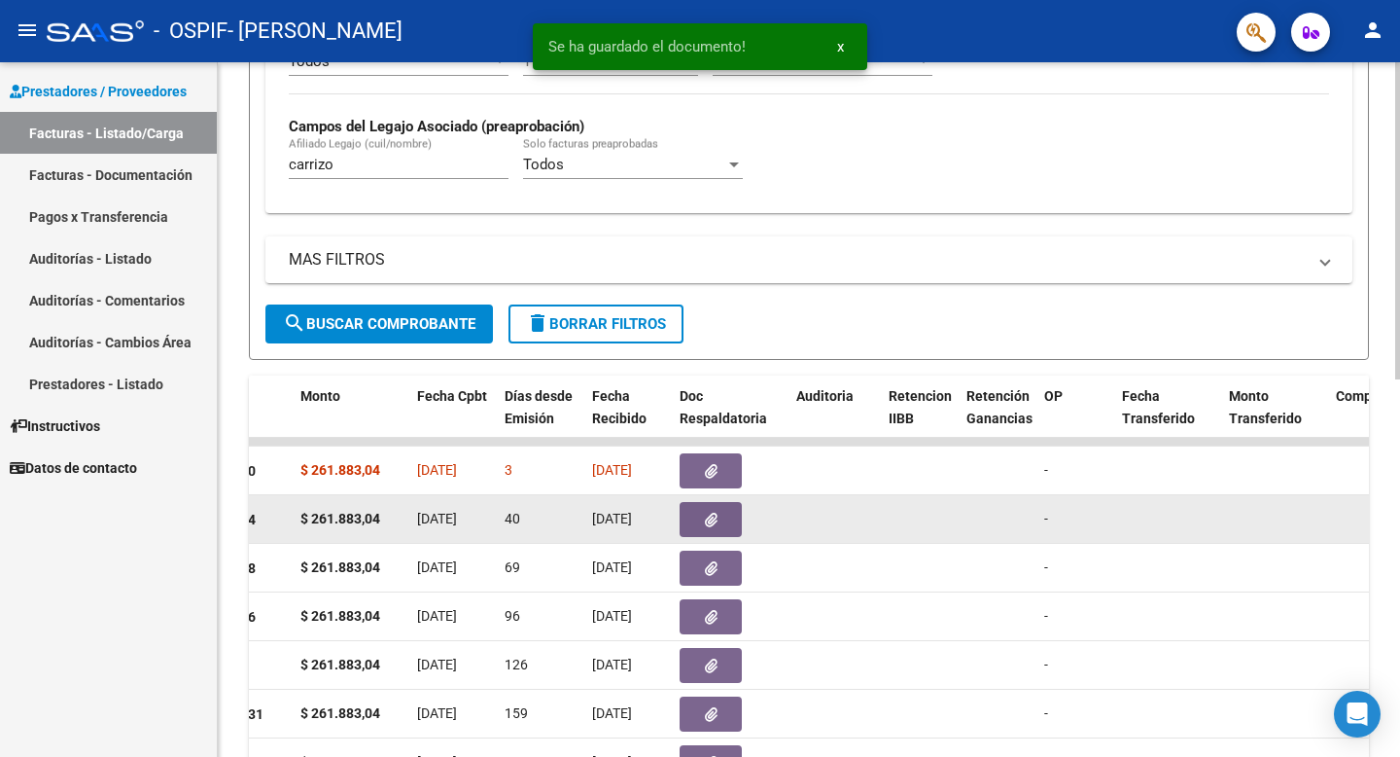
scroll to position [605, 0]
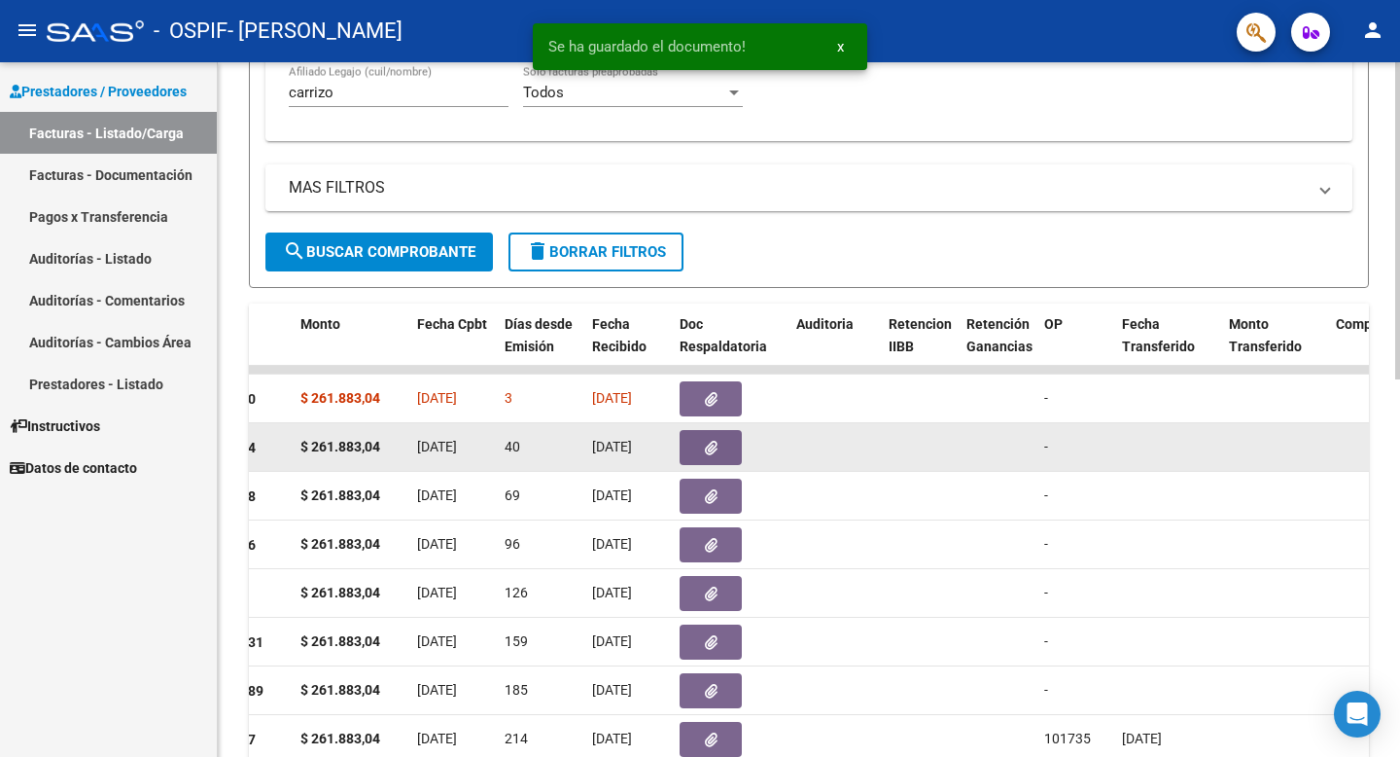
click at [689, 454] on button "button" at bounding box center [711, 447] width 62 height 35
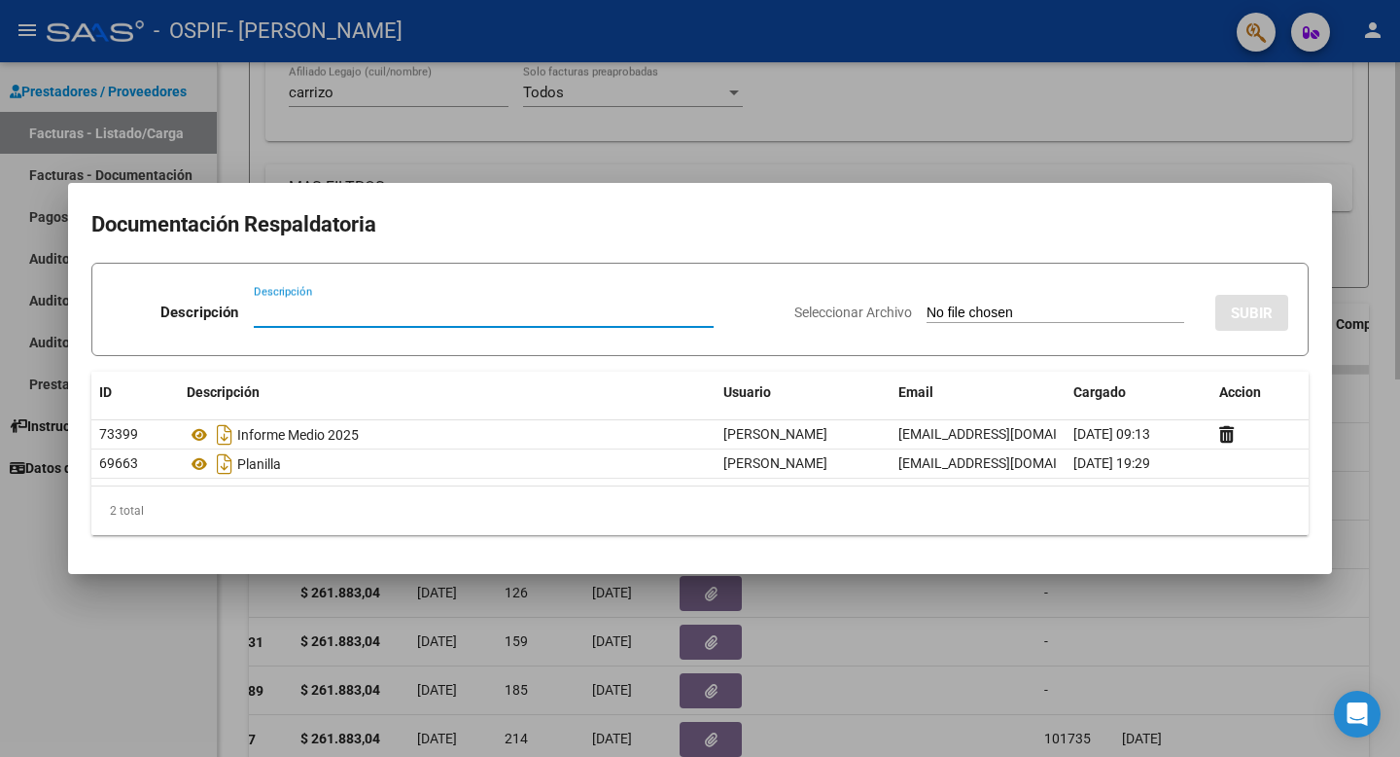
click at [655, 127] on div at bounding box center [700, 378] width 1400 height 757
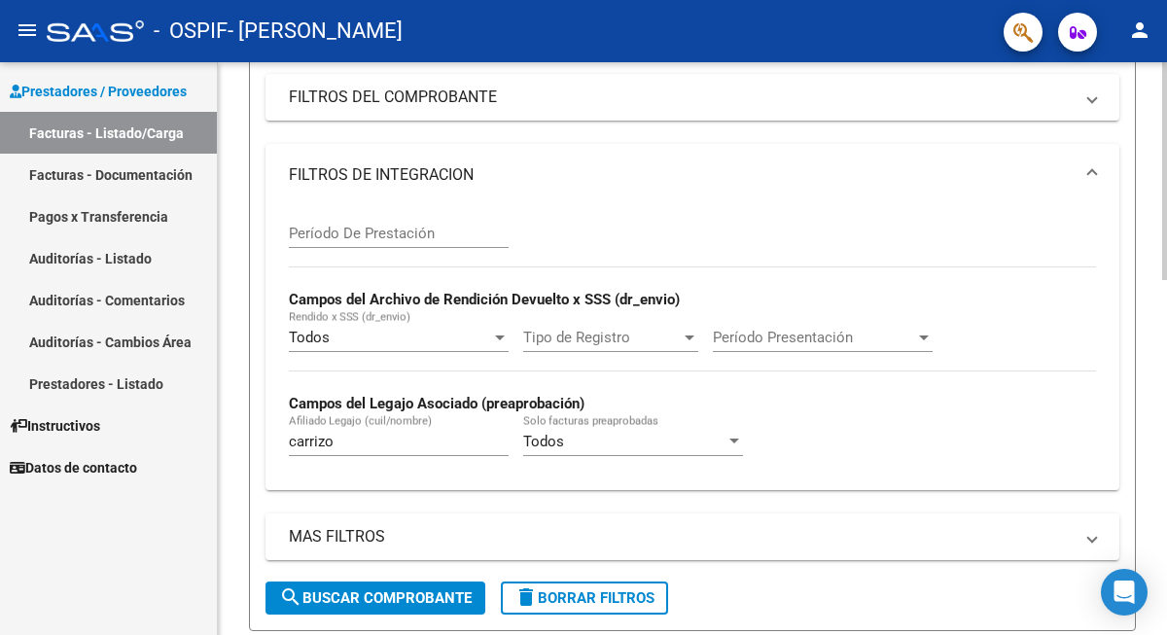
scroll to position [292, 0]
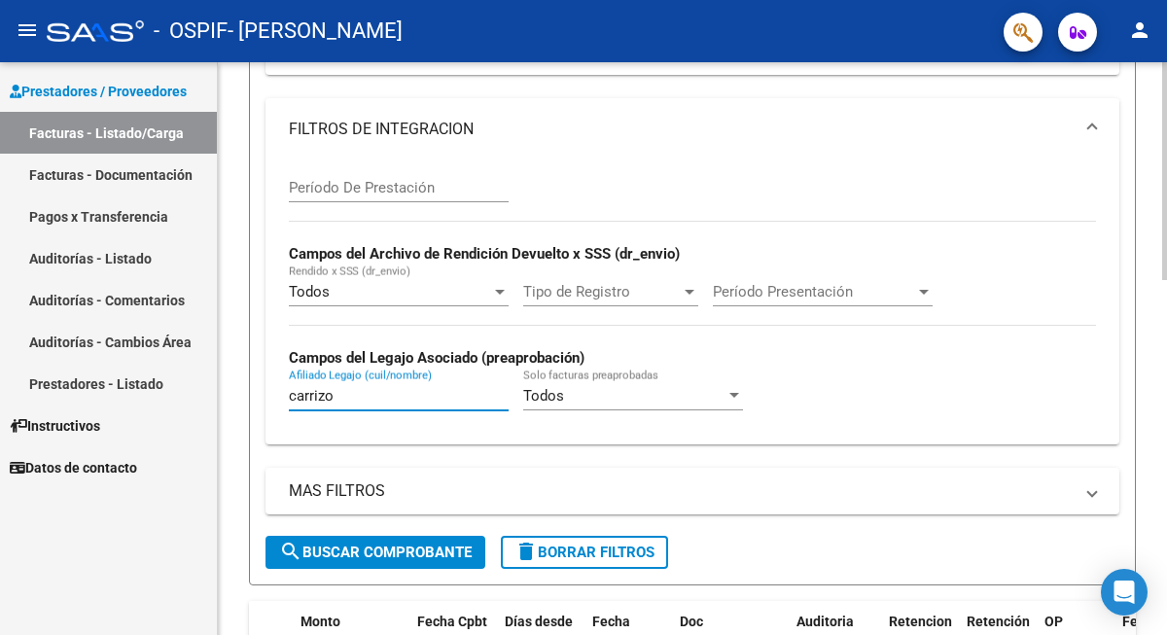
click at [355, 396] on input "carrizo" at bounding box center [399, 396] width 220 height 18
type input "c"
type input "bova"
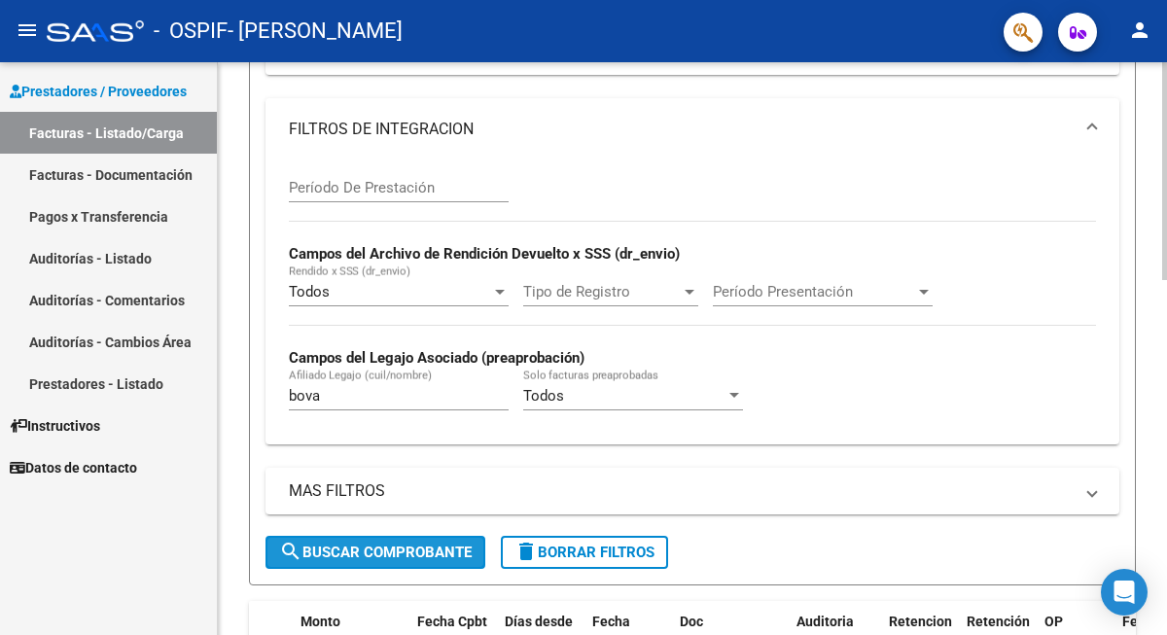
click at [385, 549] on span "search Buscar Comprobante" at bounding box center [375, 553] width 193 height 18
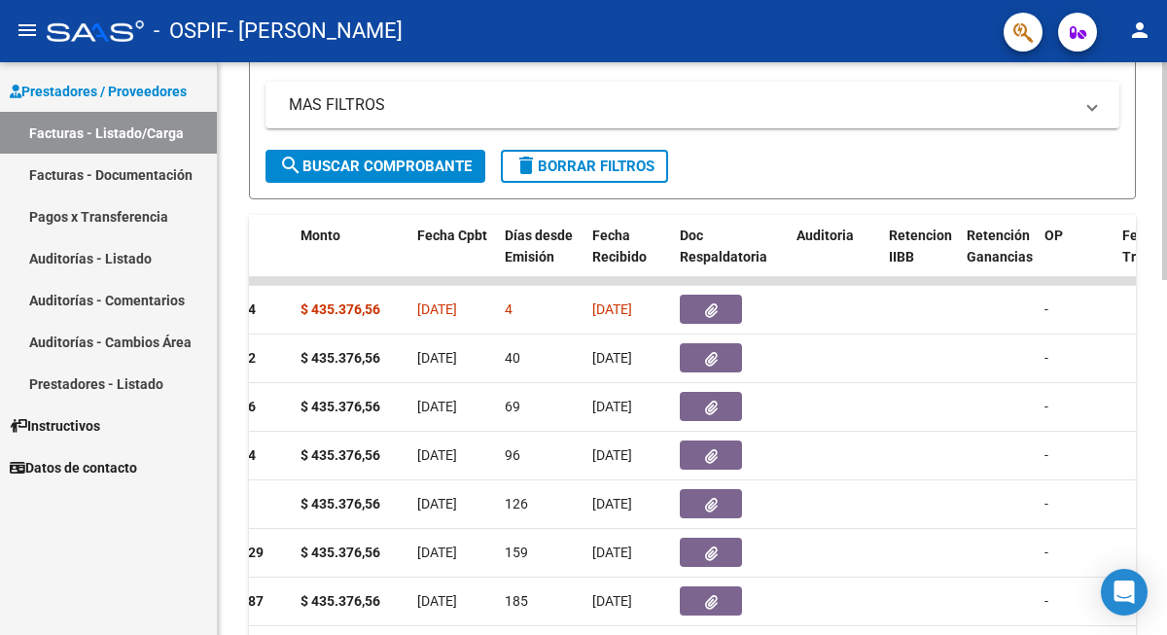
scroll to position [814, 0]
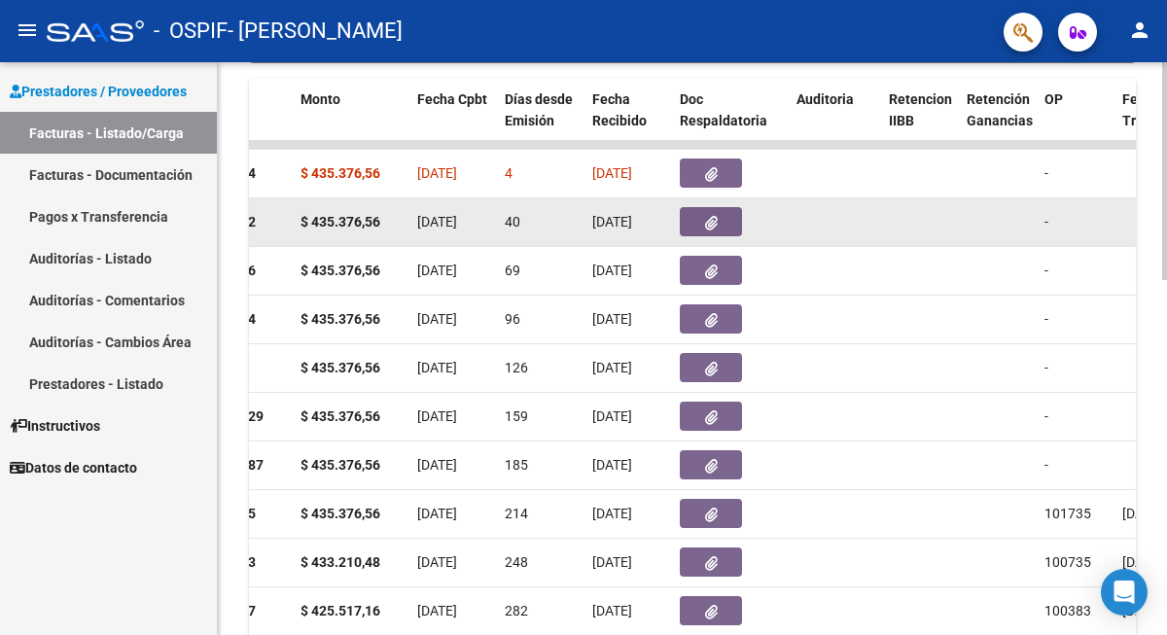
click at [713, 224] on icon "button" at bounding box center [711, 223] width 13 height 15
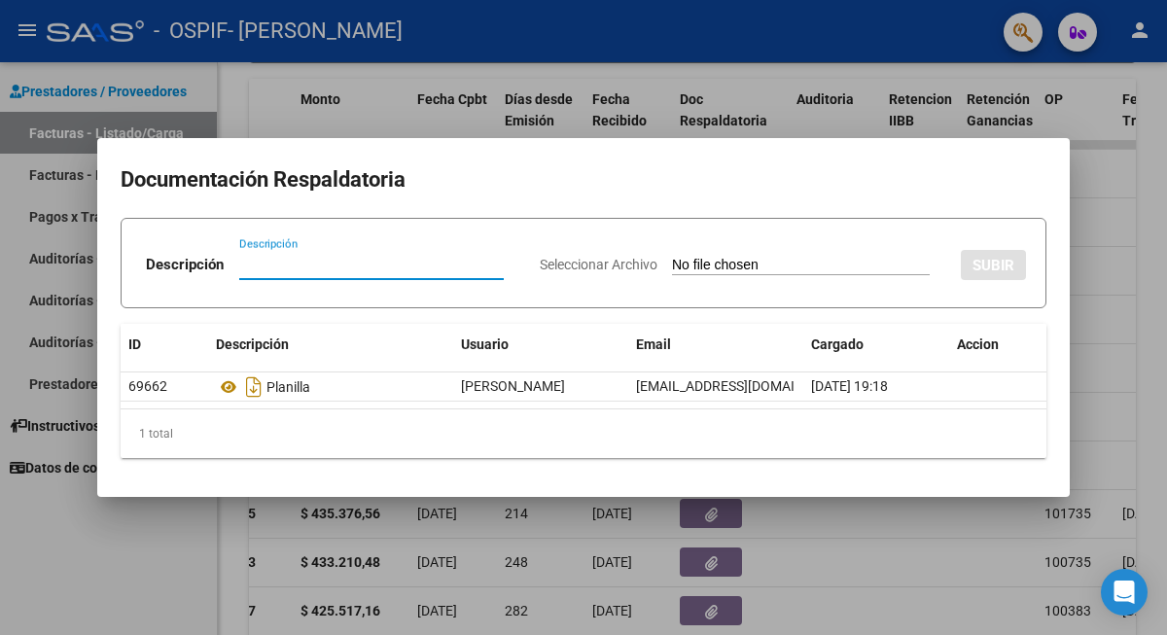
click at [666, 132] on div at bounding box center [583, 317] width 1167 height 635
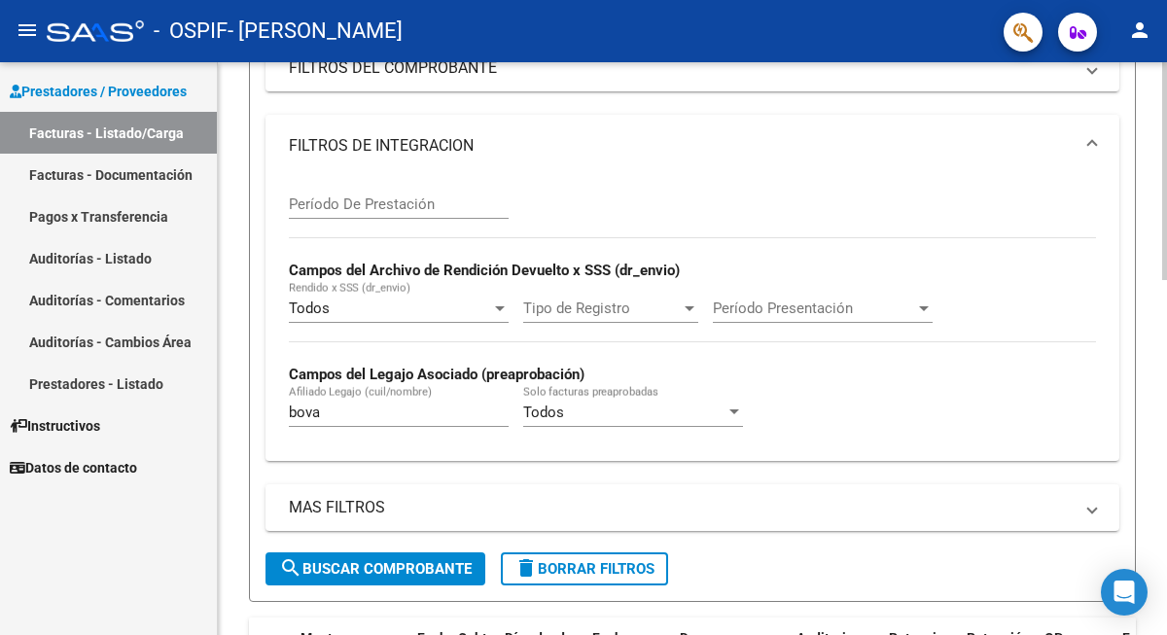
scroll to position [295, 0]
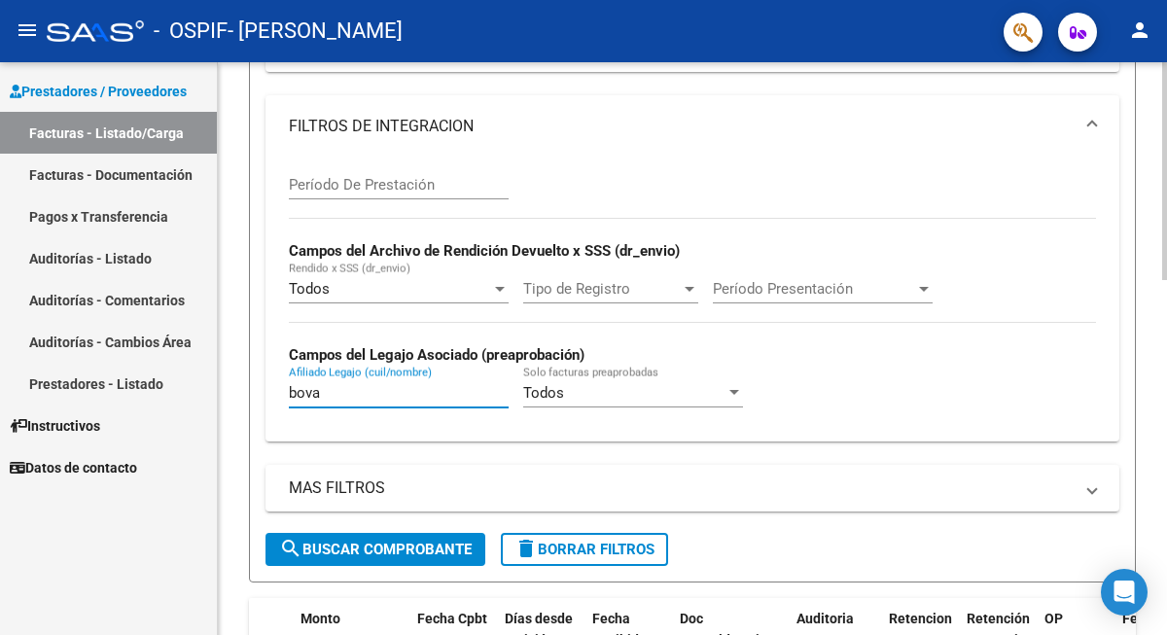
click at [335, 397] on input "bova" at bounding box center [399, 393] width 220 height 18
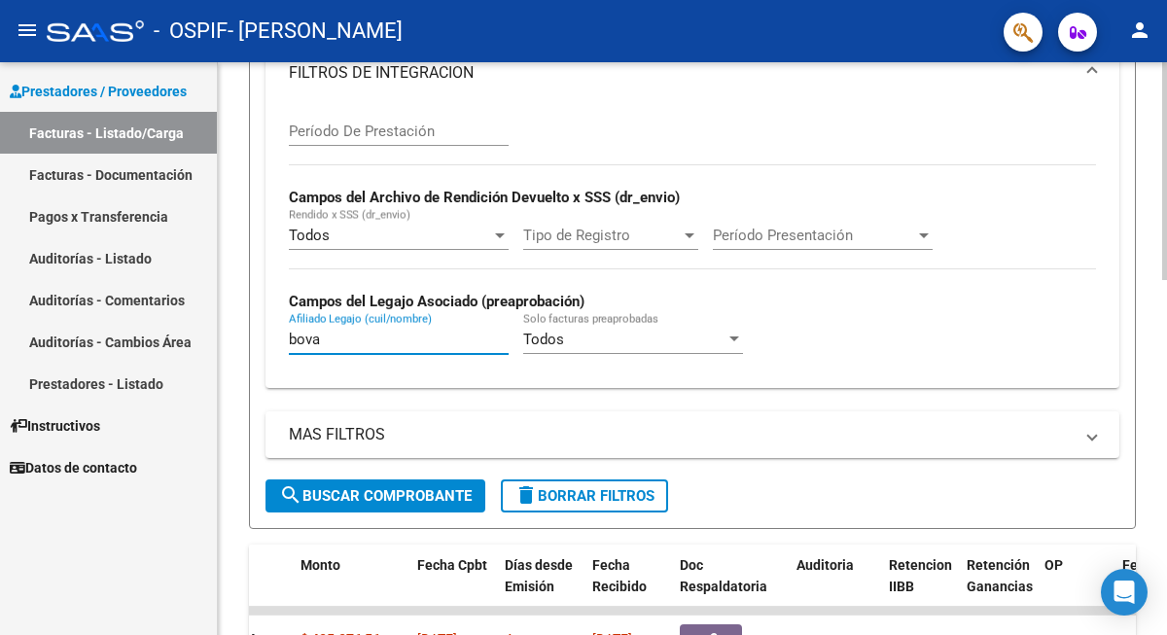
scroll to position [353, 0]
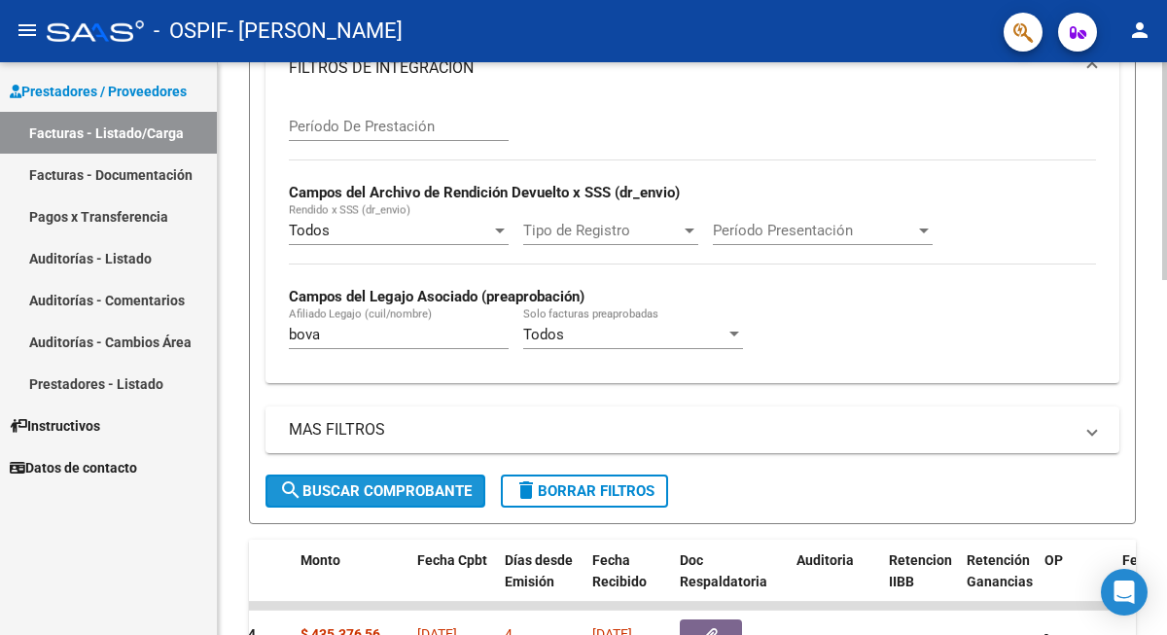
click at [392, 484] on span "search Buscar Comprobante" at bounding box center [375, 491] width 193 height 18
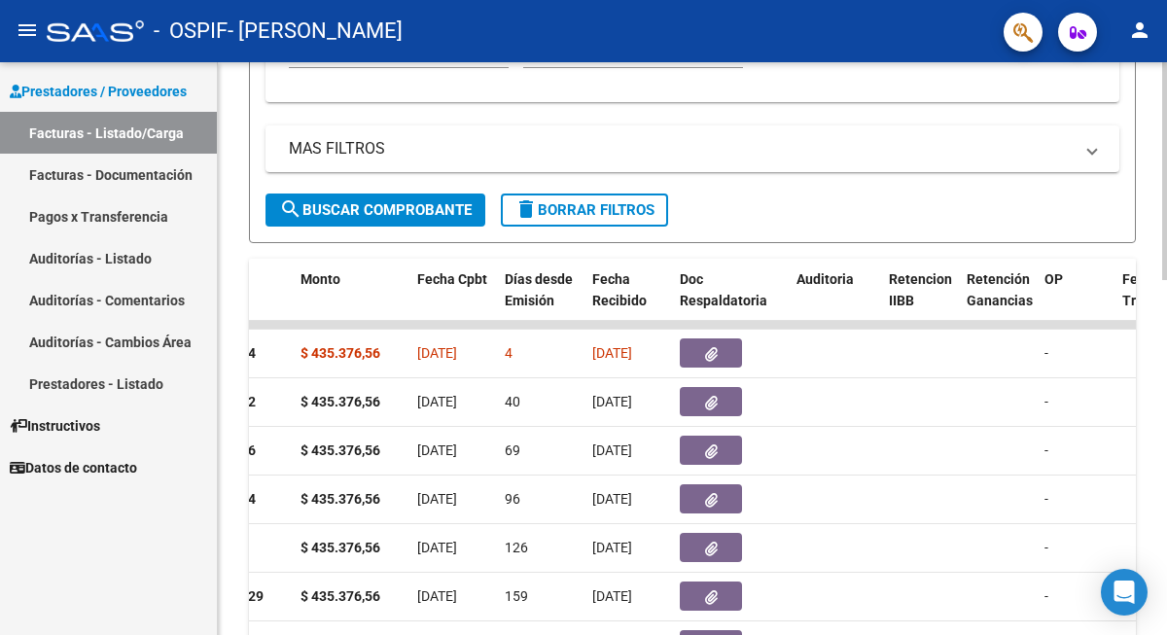
scroll to position [686, 0]
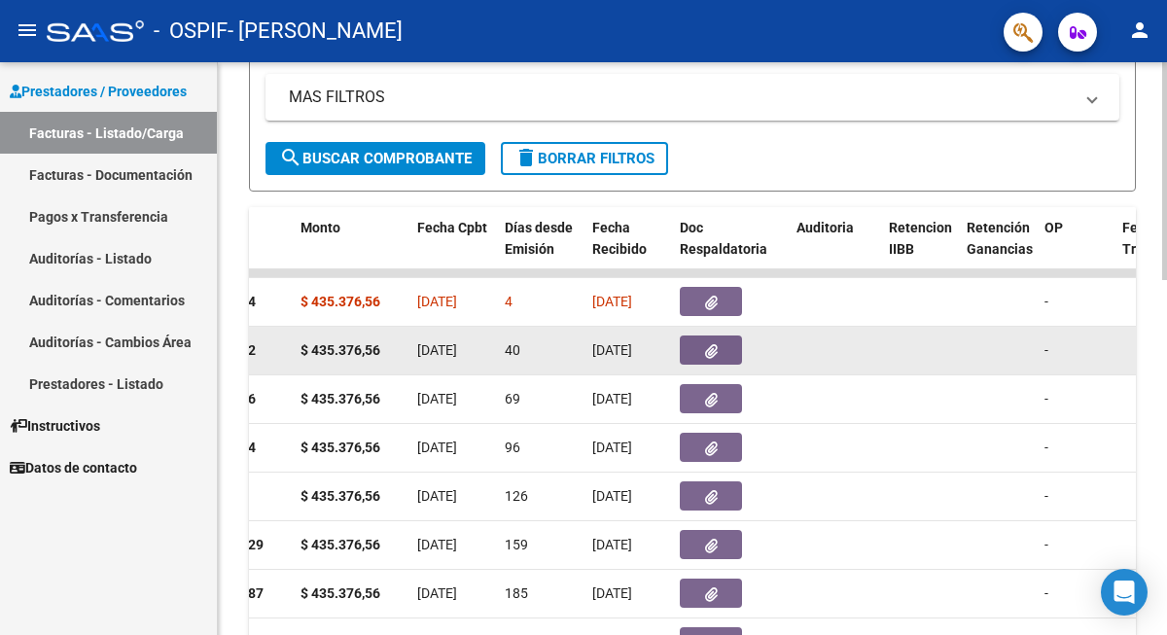
click at [721, 347] on button "button" at bounding box center [711, 350] width 62 height 29
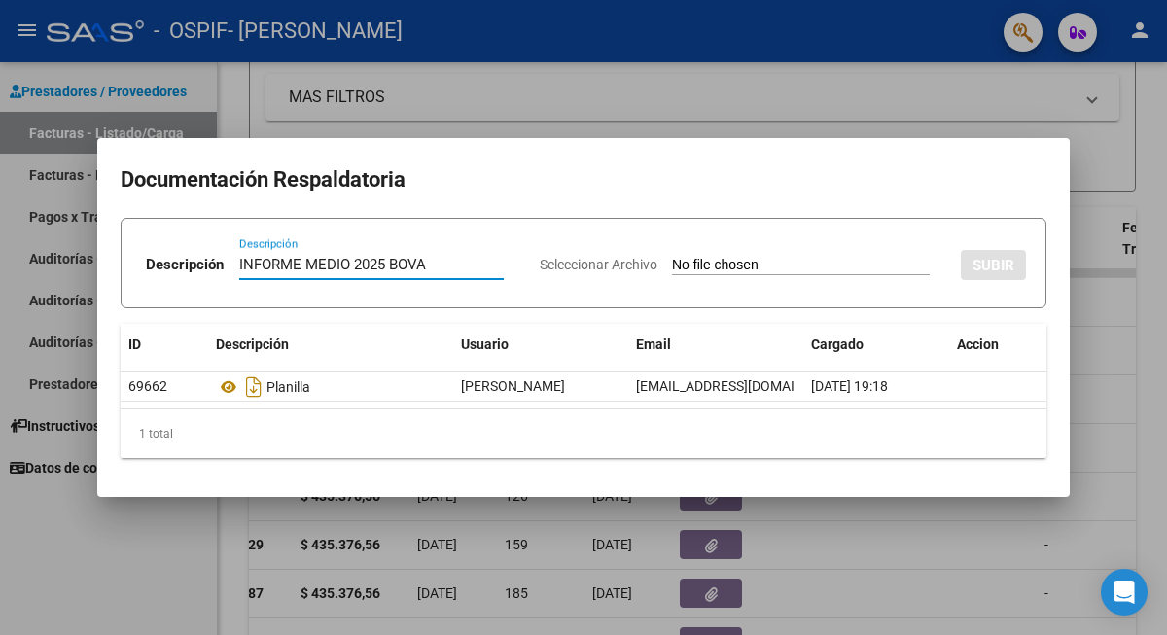
type input "INFORME MEDIO 2025 BOVA"
click at [752, 265] on input "Seleccionar Archivo" at bounding box center [801, 266] width 258 height 18
type input "C:\fakepath\BOVA VALENTIN -INFORME MEDIO 2025.pdf"
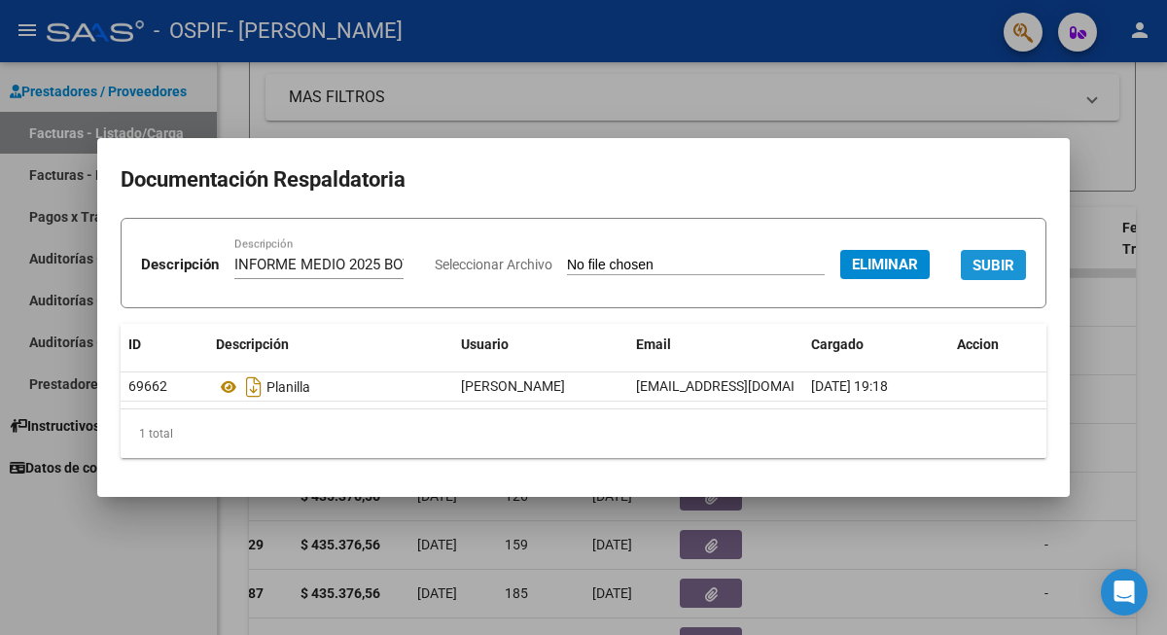
click at [973, 274] on span "SUBIR" at bounding box center [994, 266] width 42 height 18
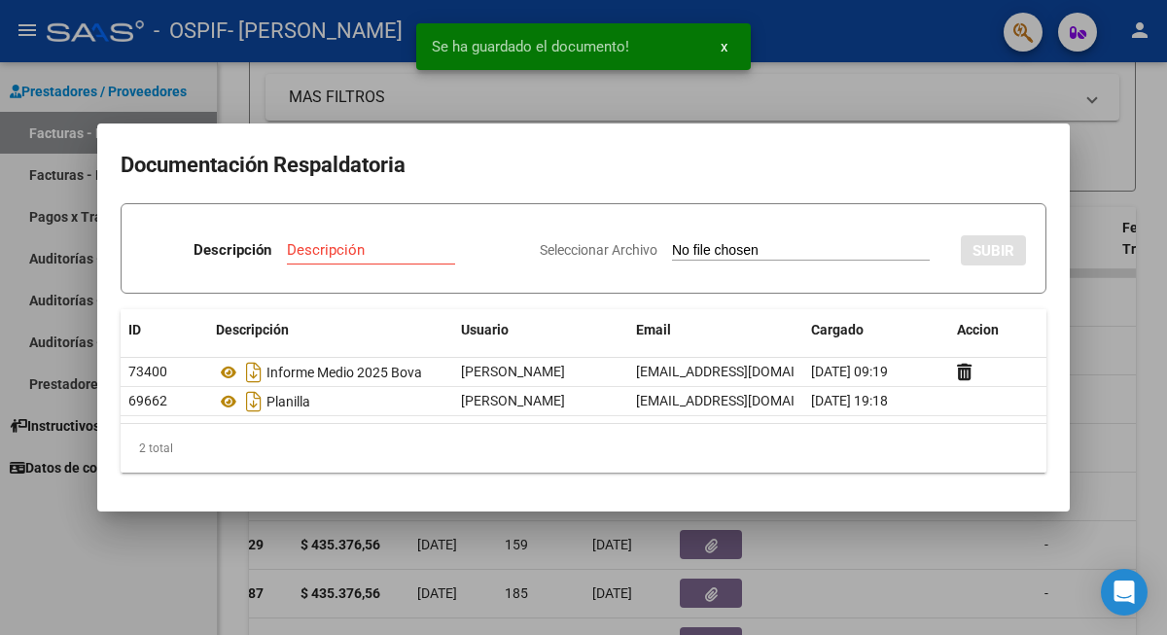
click at [857, 104] on div at bounding box center [583, 317] width 1167 height 635
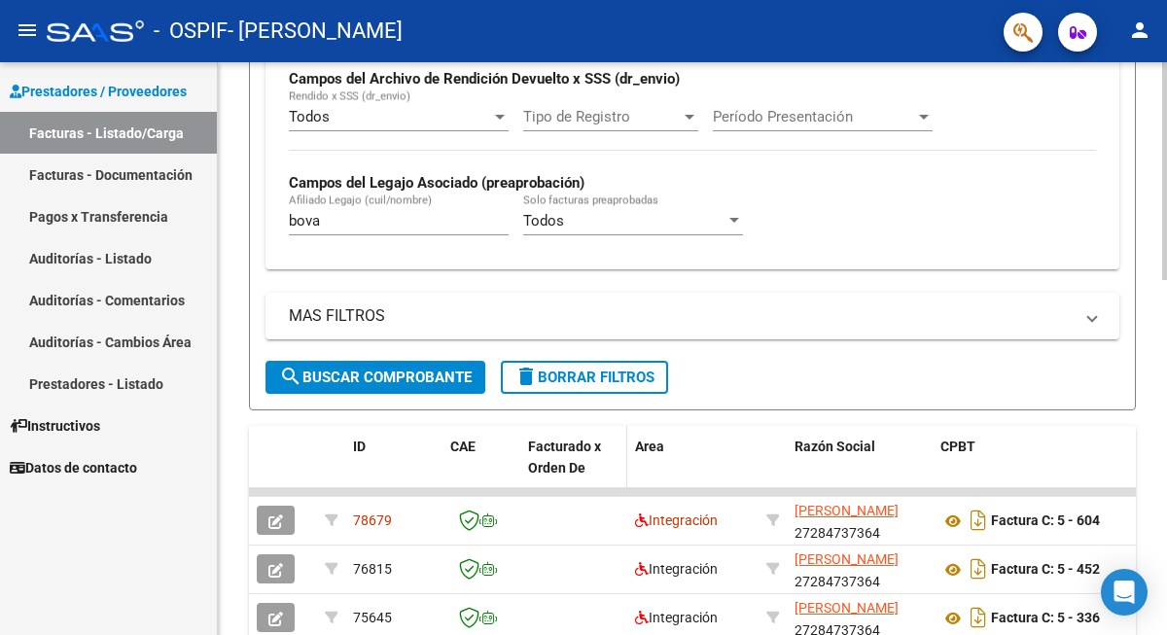
scroll to position [454, 0]
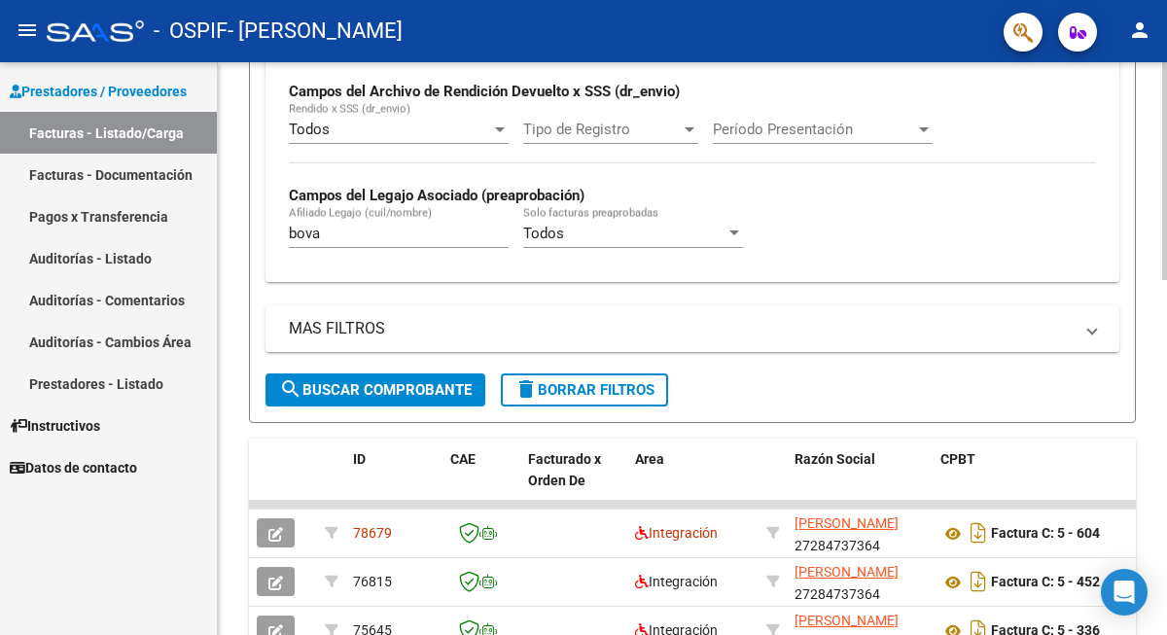
click at [365, 224] on div "bova Afiliado Legajo (cuil/nombre)" at bounding box center [399, 227] width 220 height 42
type input "britez"
click at [386, 384] on span "search Buscar Comprobante" at bounding box center [375, 390] width 193 height 18
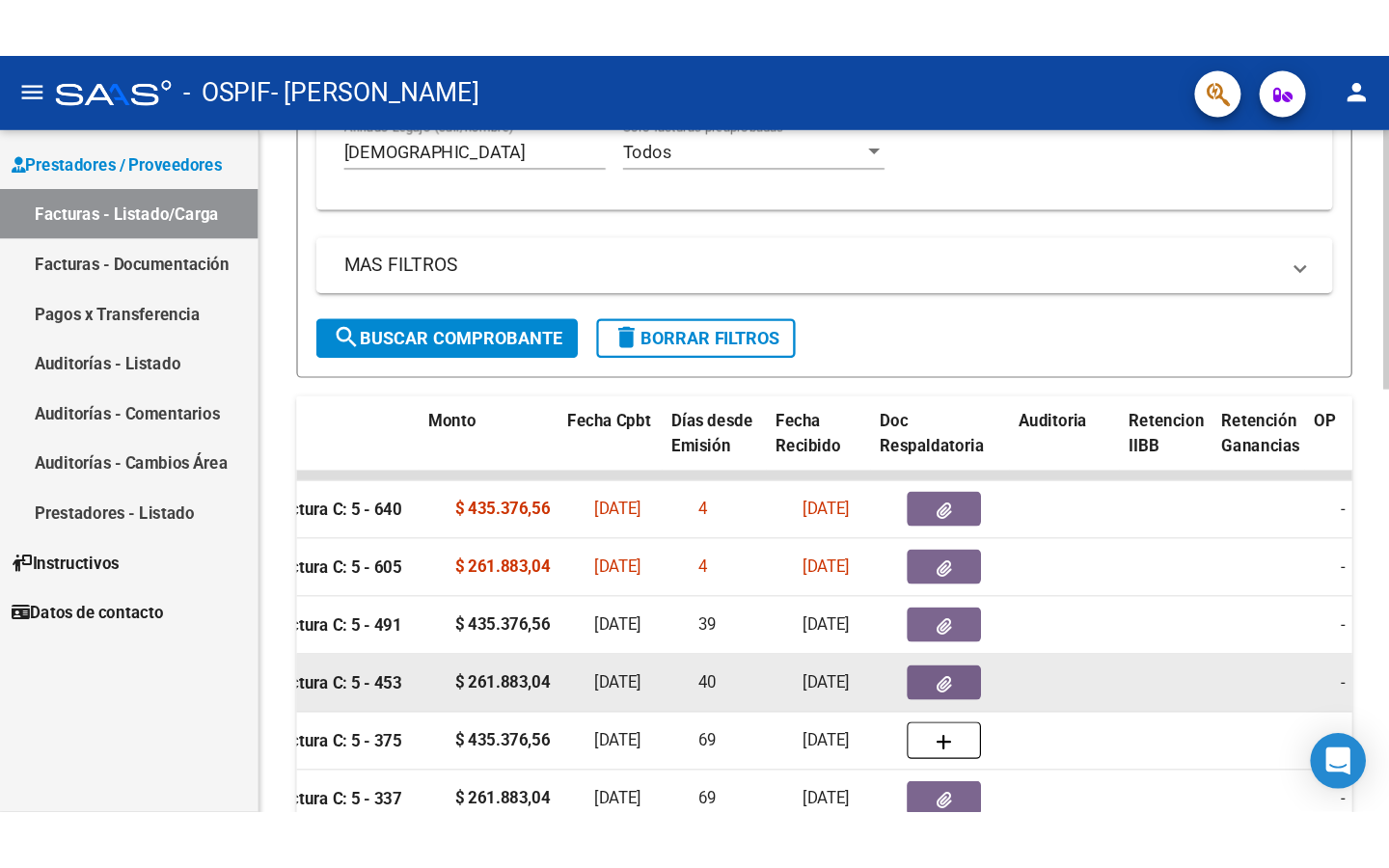
scroll to position [0, 838]
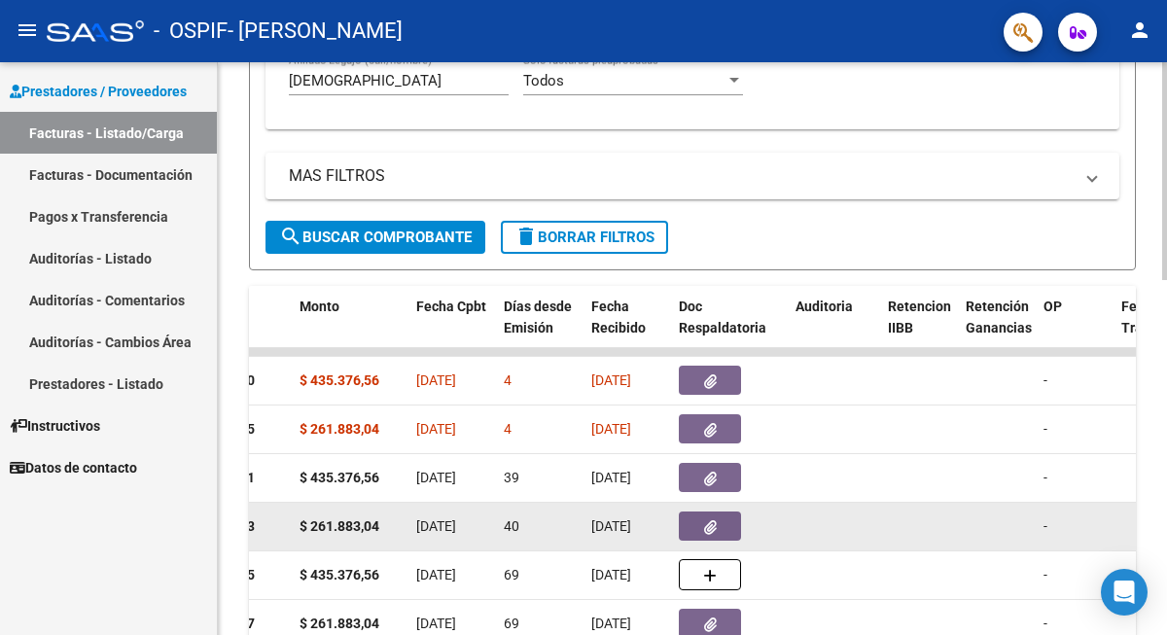
click at [730, 523] on button "button" at bounding box center [710, 526] width 62 height 29
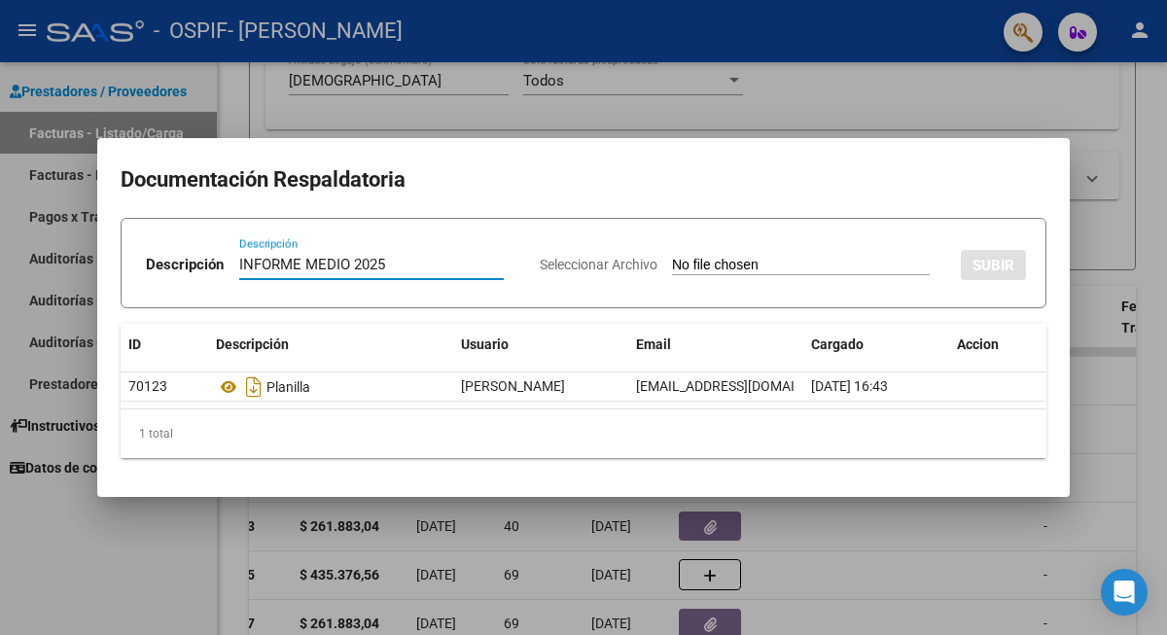
type input "INFORME MEDIO 2025"
click at [747, 259] on input "Seleccionar Archivo" at bounding box center [801, 266] width 258 height 18
type input "C:\fakepath\BRITEZ INFORME MEDIO 2025.pdf"
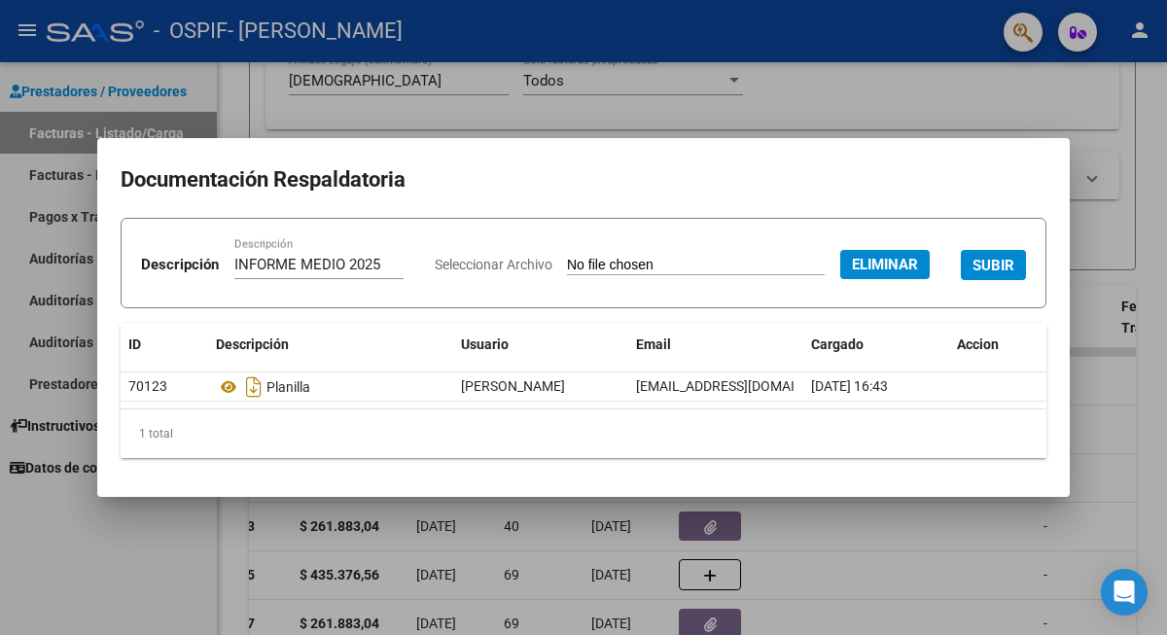
click at [961, 280] on button "SUBIR" at bounding box center [993, 265] width 65 height 30
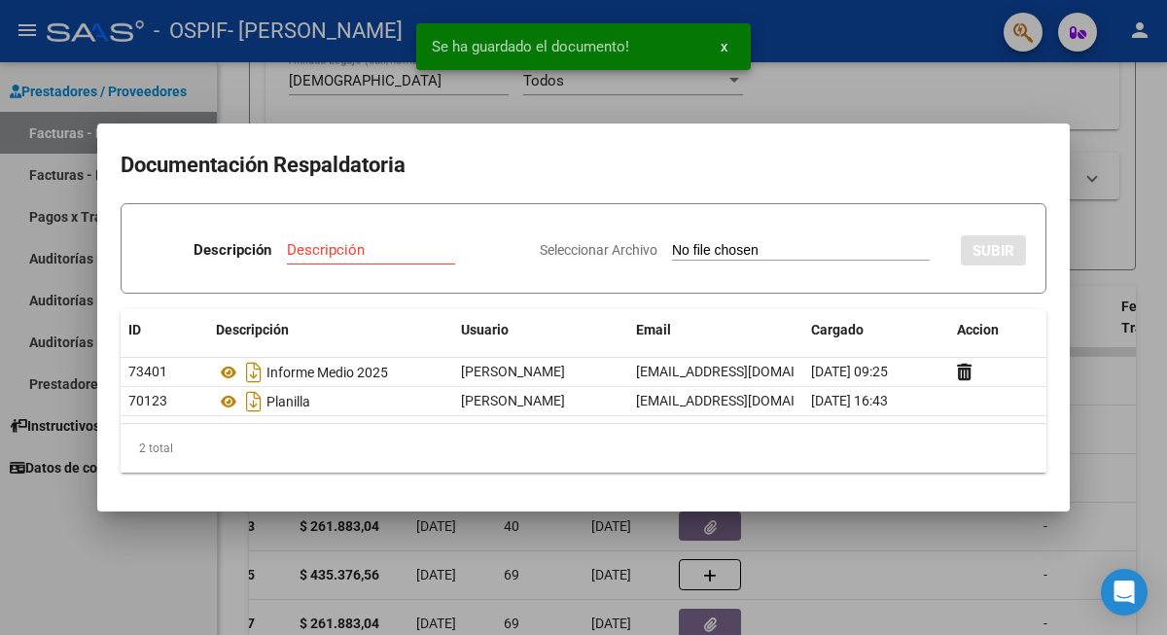
click at [831, 98] on div at bounding box center [583, 317] width 1167 height 635
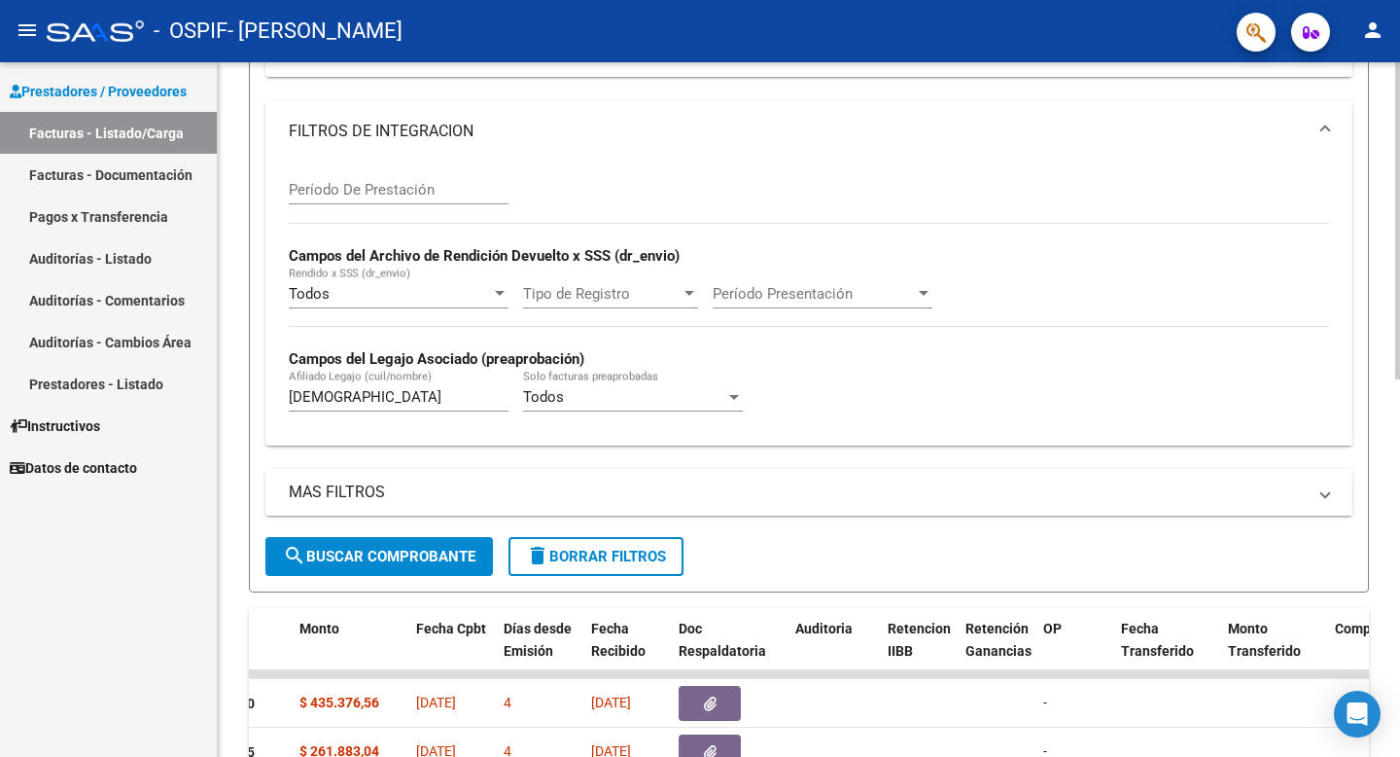
scroll to position [295, 0]
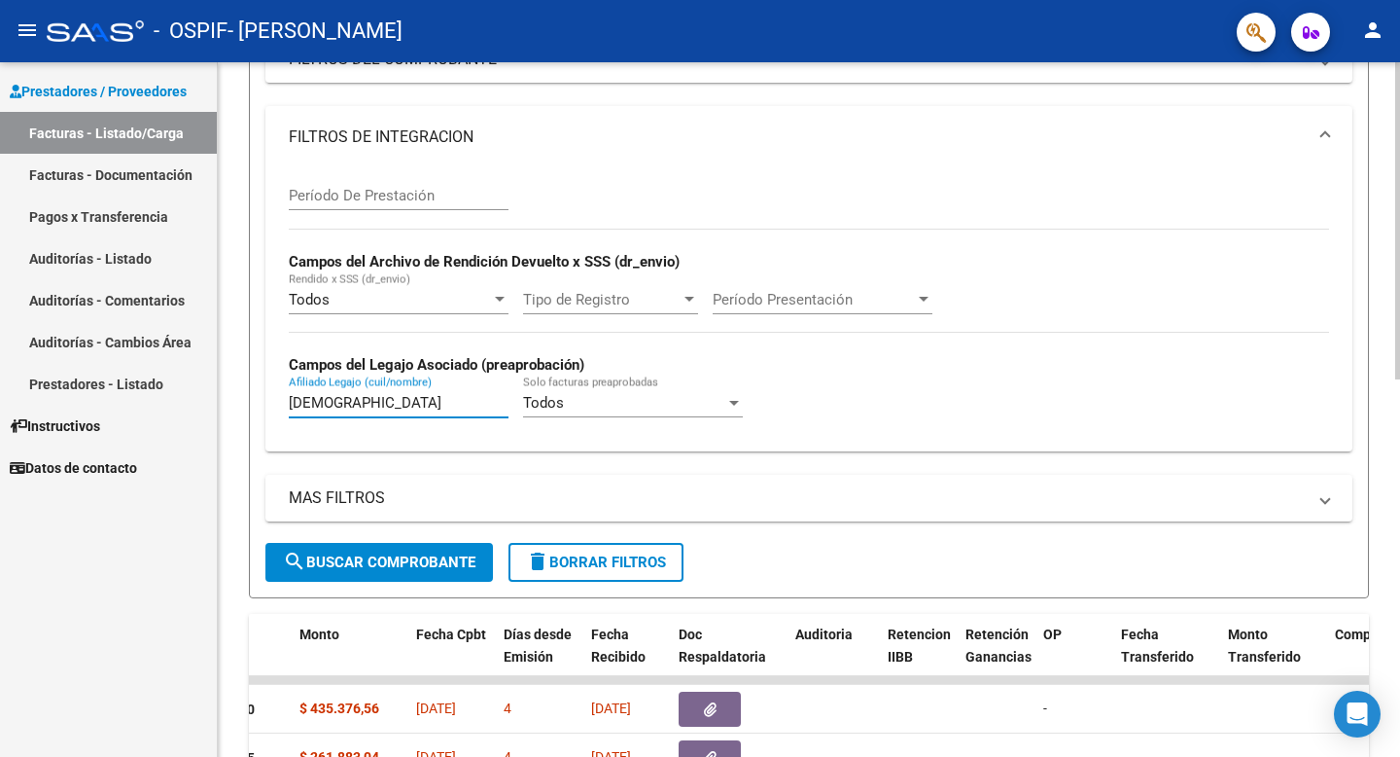
click at [356, 407] on input "britez" at bounding box center [399, 403] width 220 height 18
type input "b"
type input "BENTOS"
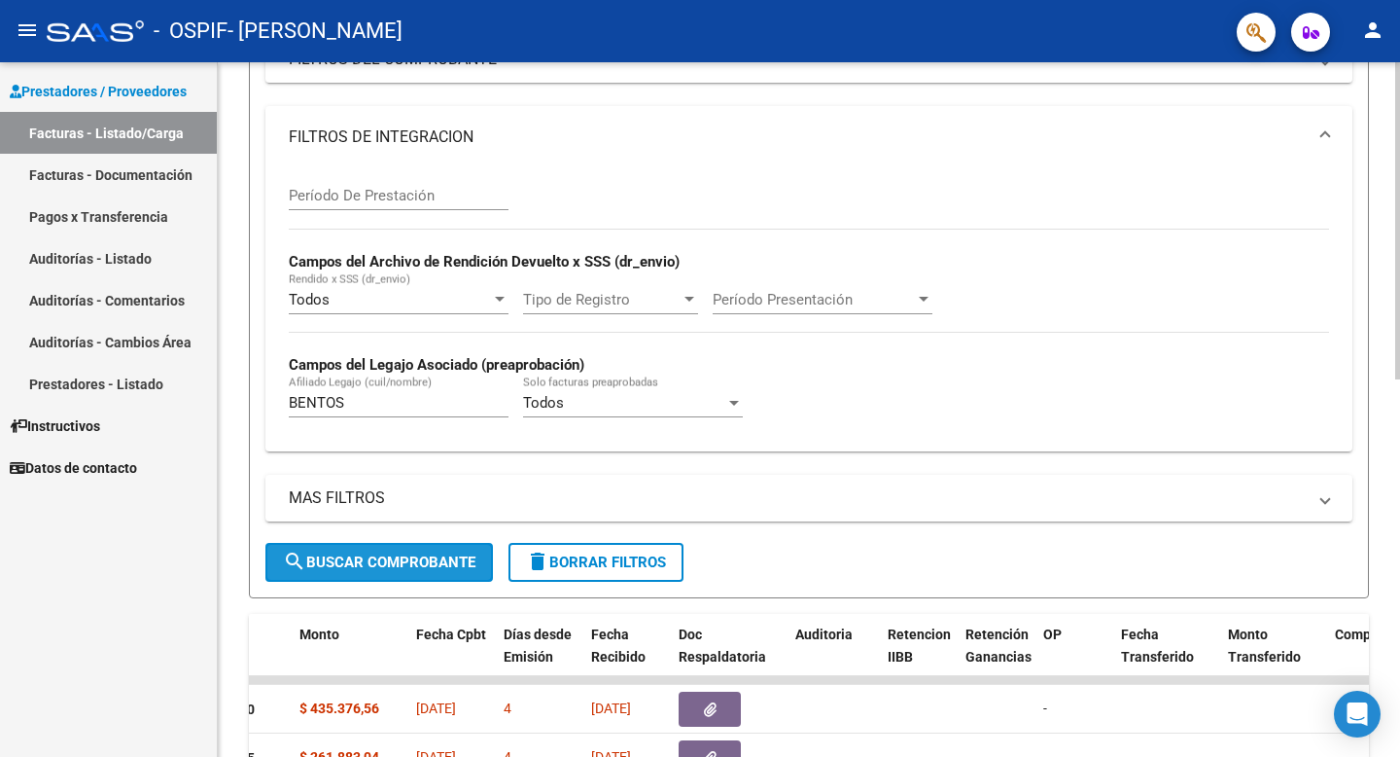
click at [388, 560] on span "search Buscar Comprobante" at bounding box center [379, 562] width 193 height 18
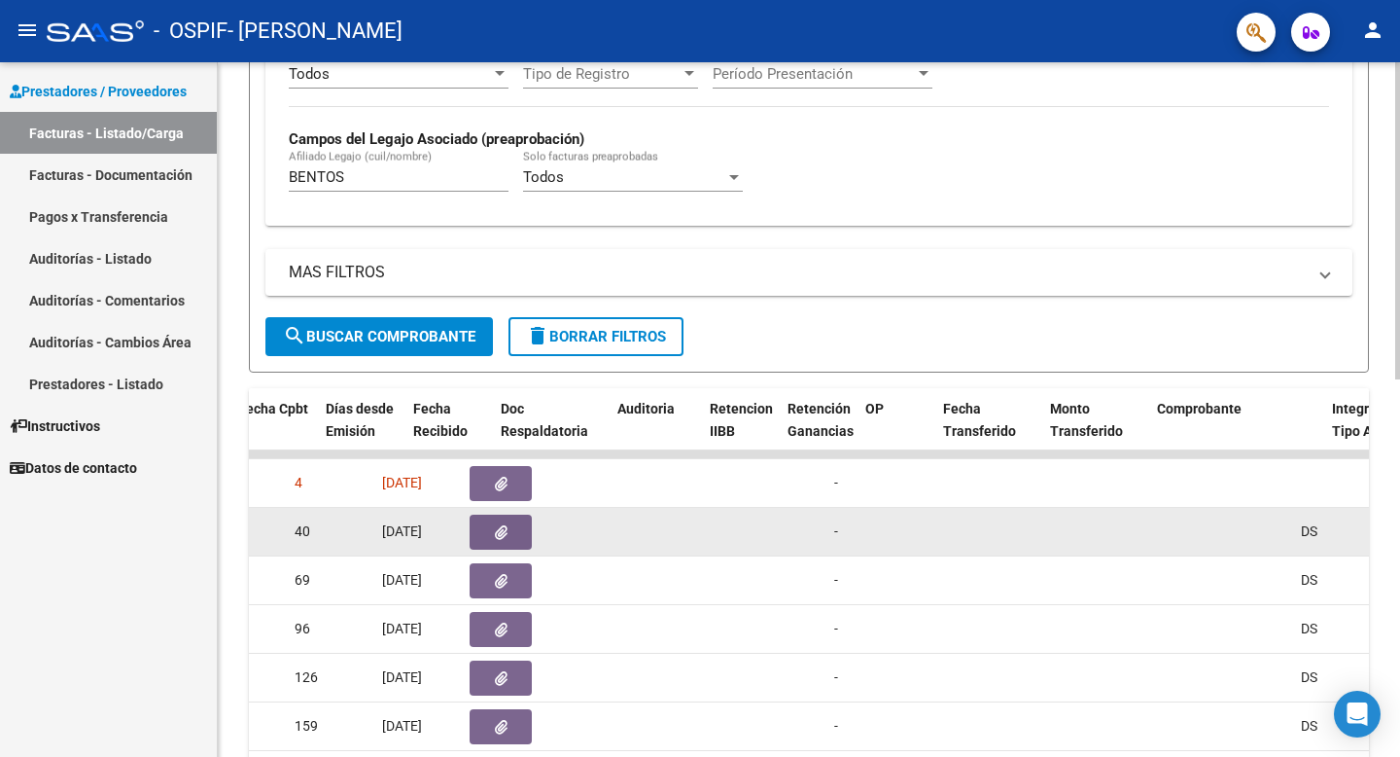
scroll to position [0, 985]
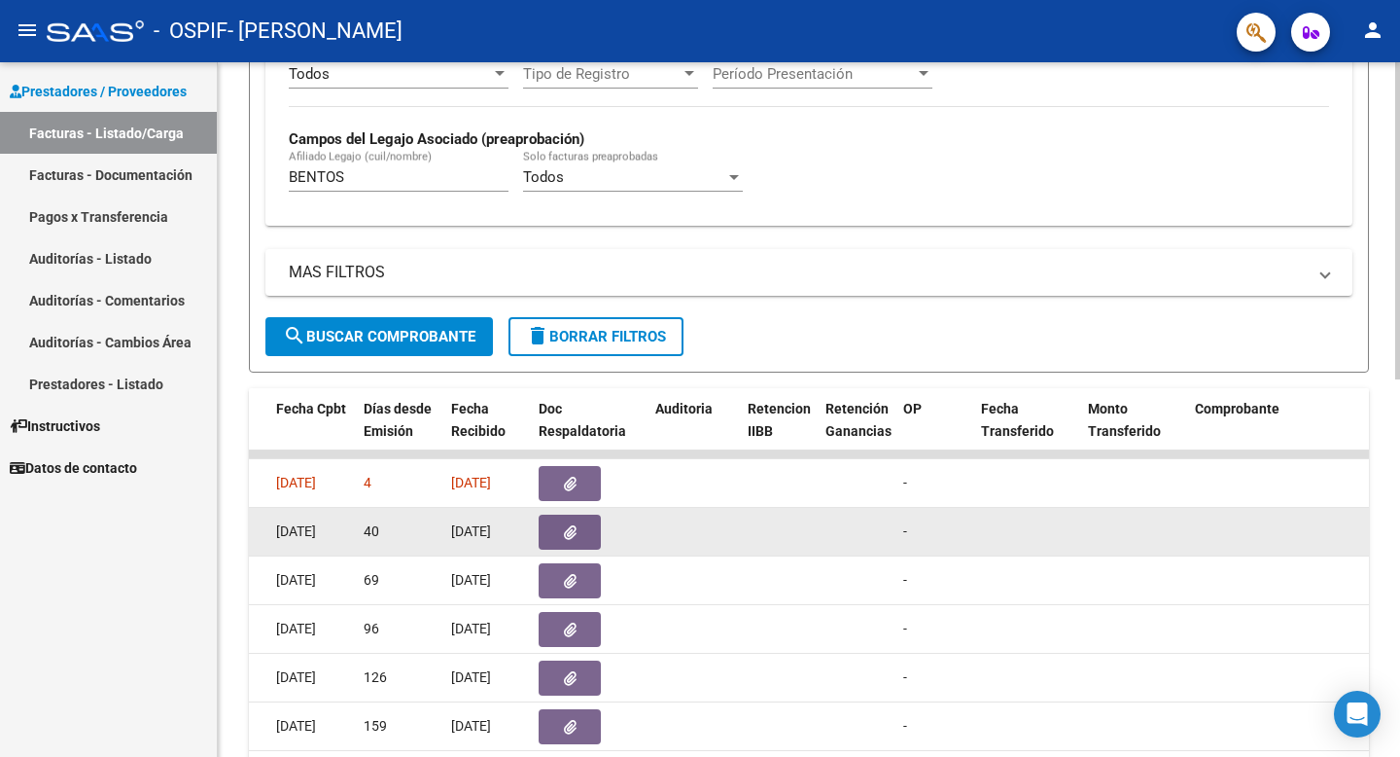
click at [584, 524] on button "button" at bounding box center [570, 531] width 62 height 35
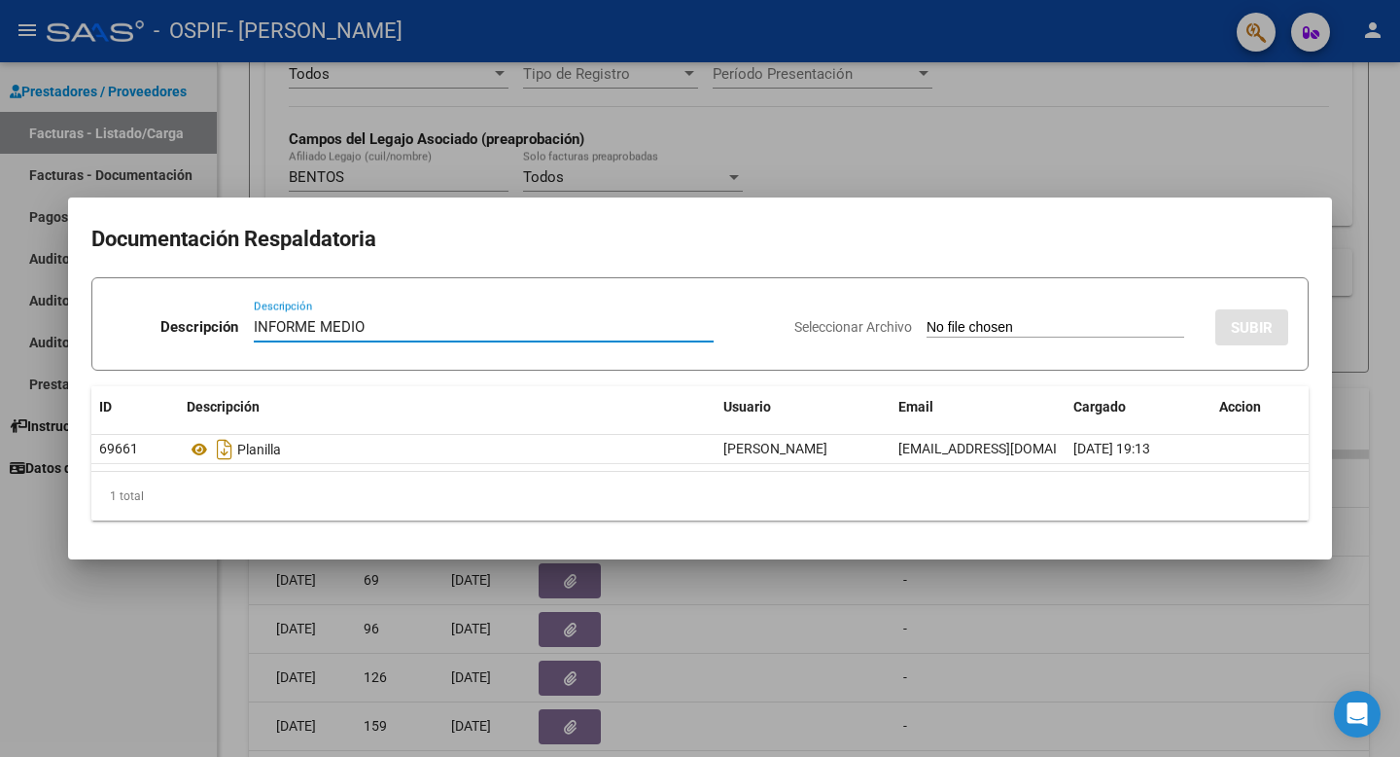
type input "INFORME MEDIO"
click at [927, 331] on input "Seleccionar Archivo" at bounding box center [1056, 328] width 258 height 18
type input "C:\fakepath\Bentos INFORME MEDIO 2025.pdf"
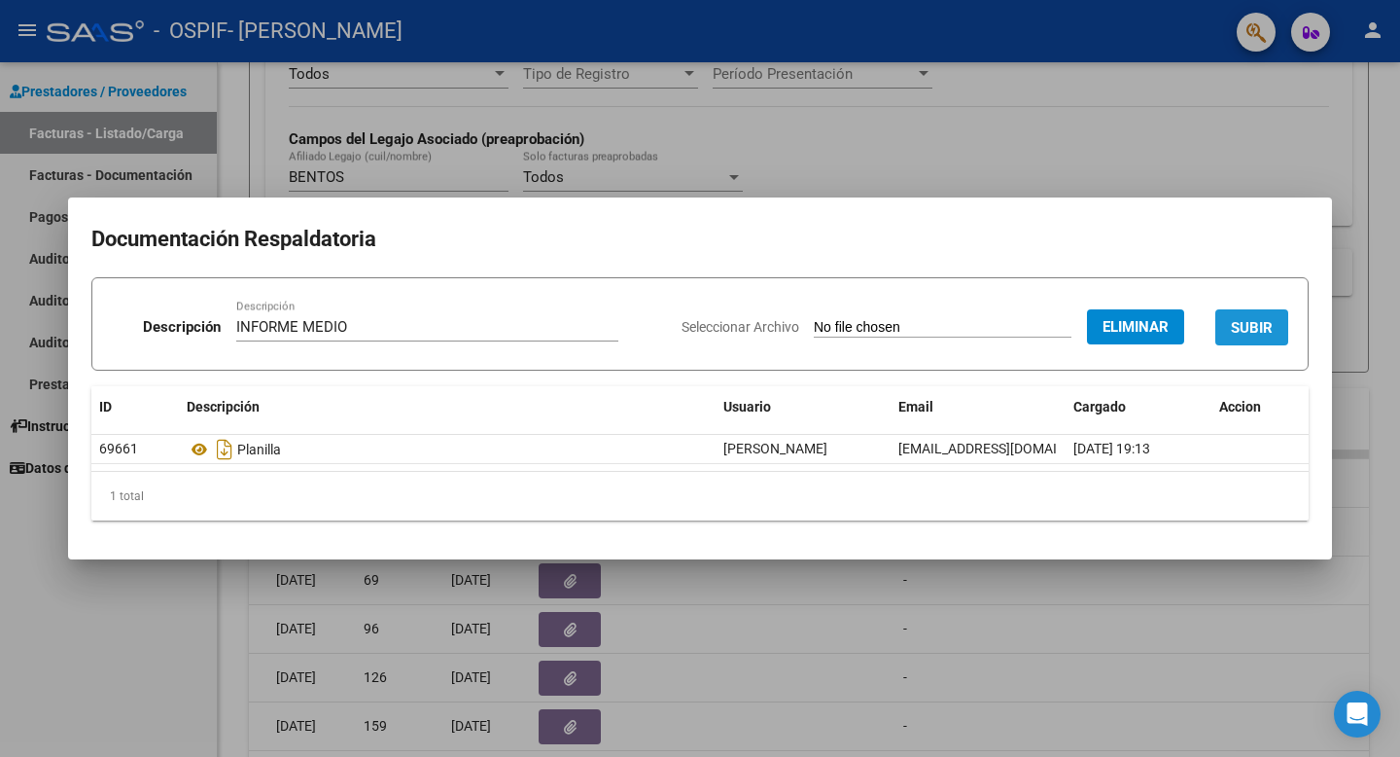
click at [1246, 323] on span "SUBIR" at bounding box center [1252, 328] width 42 height 18
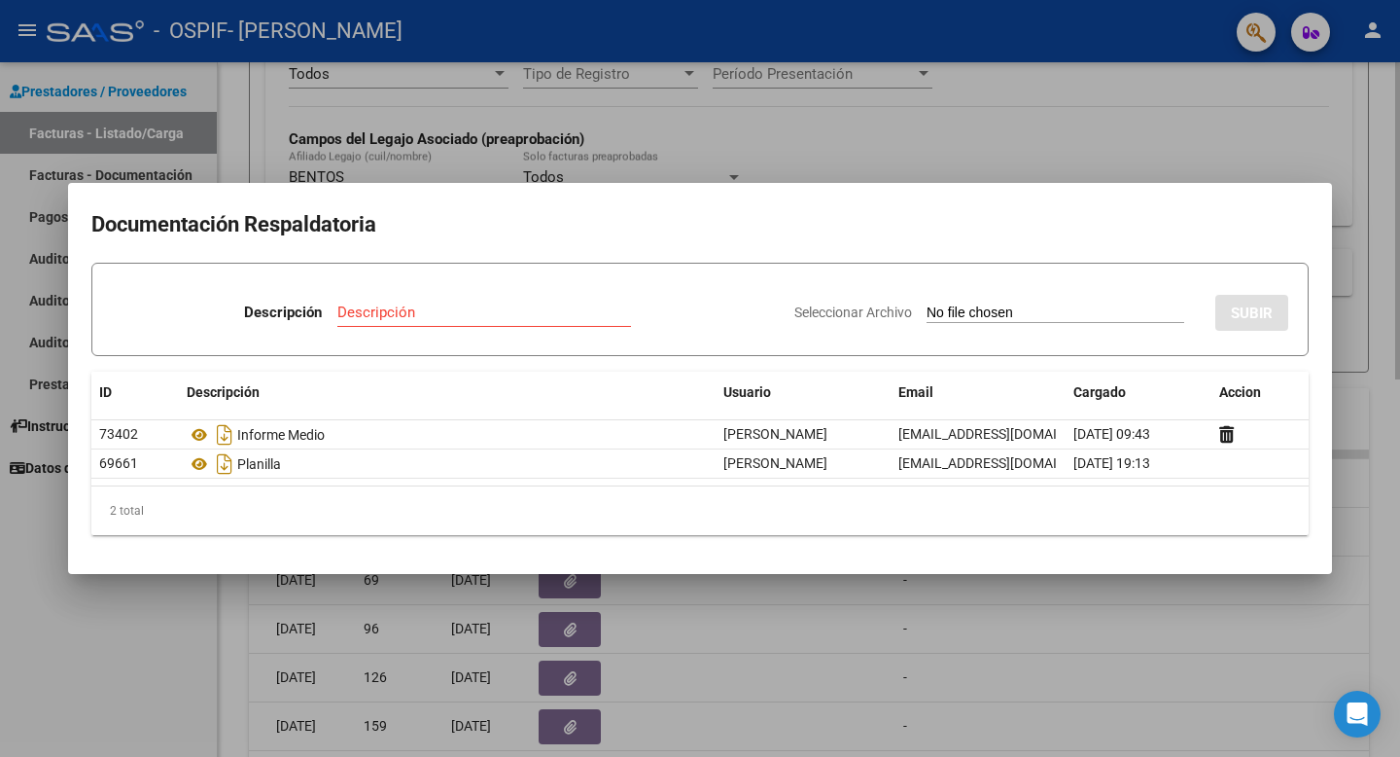
click at [1073, 159] on div at bounding box center [700, 378] width 1400 height 757
